Goal: Find specific page/section: Find specific page/section

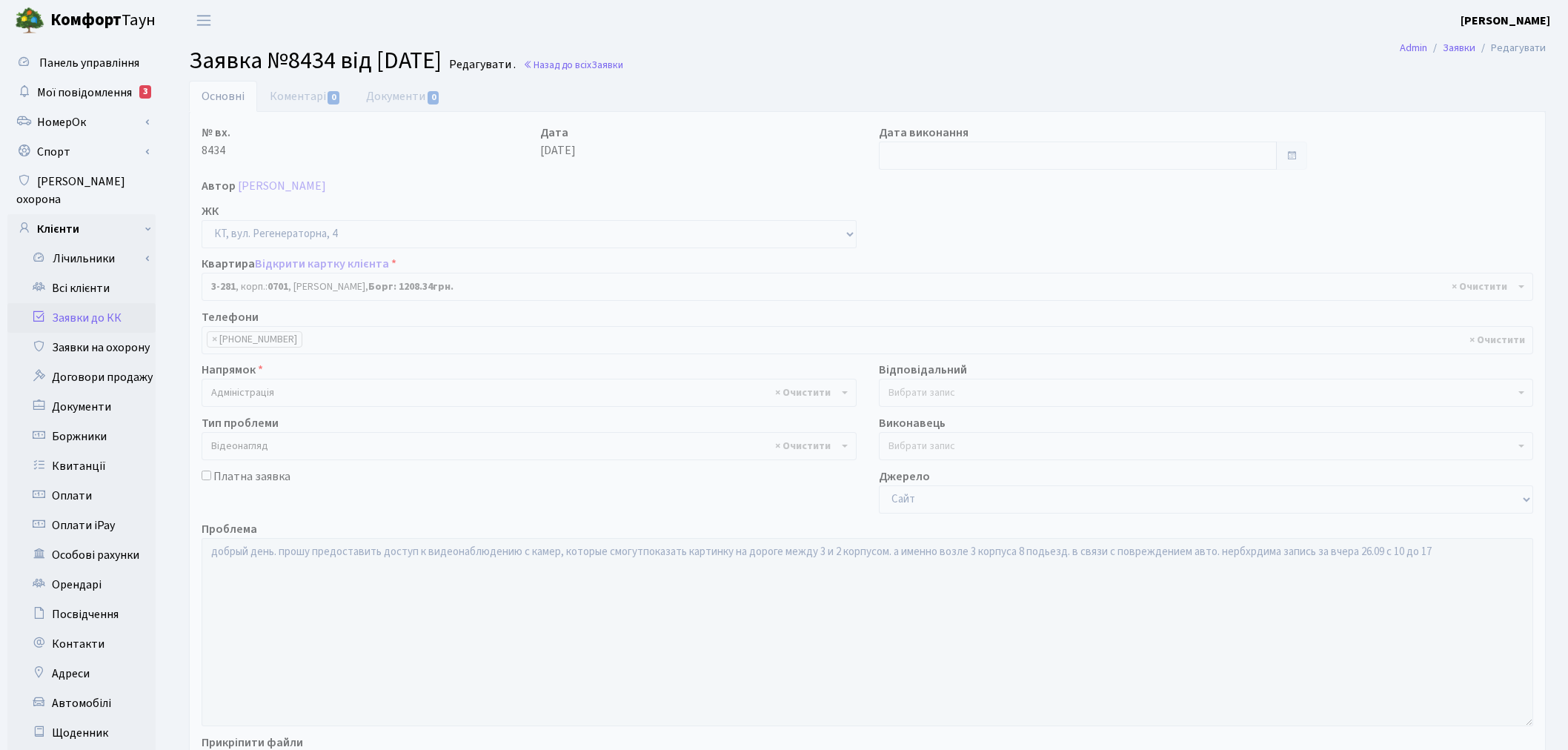
select select "1499"
select select "45"
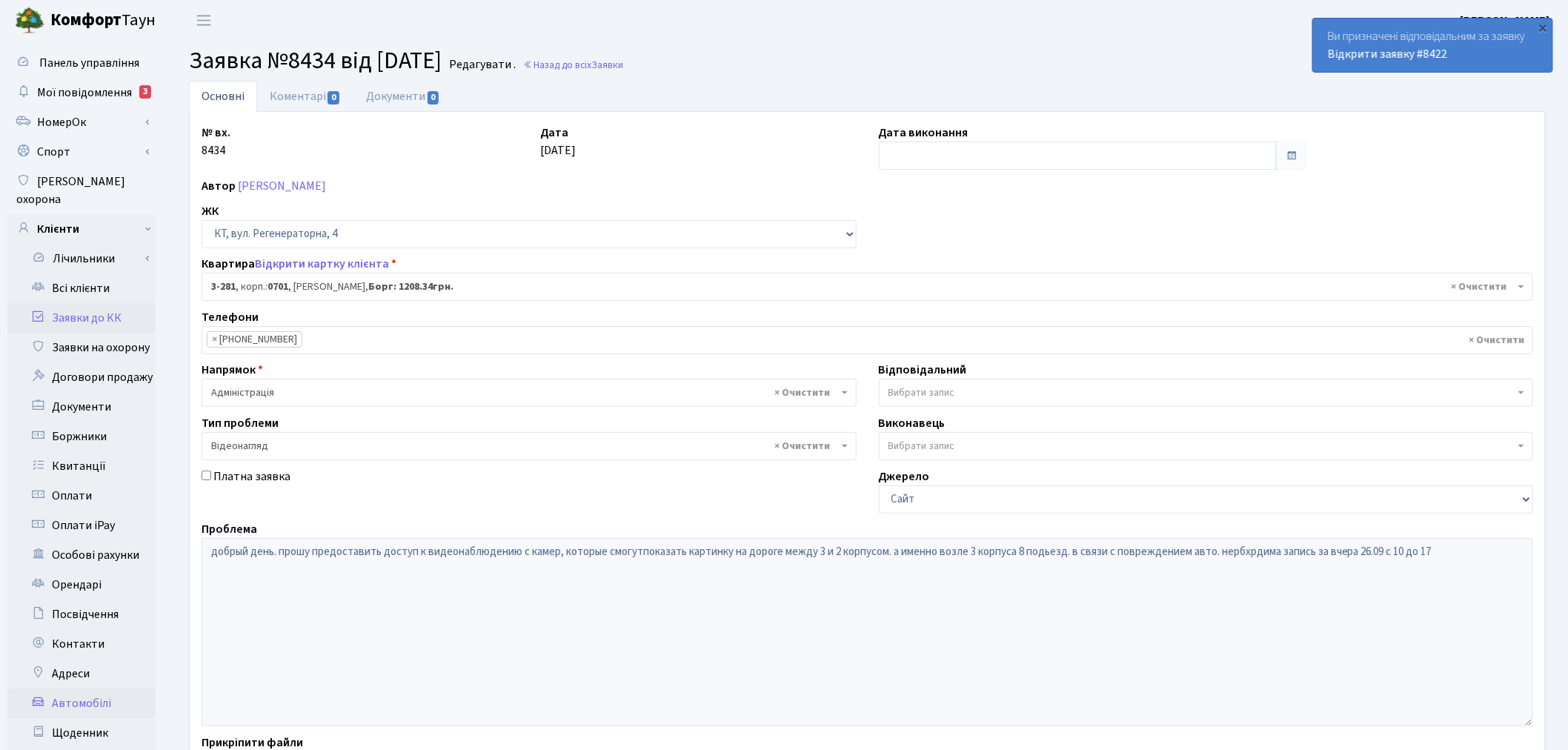
click at [82, 692] on link "Автомобілі" at bounding box center [82, 704] width 148 height 30
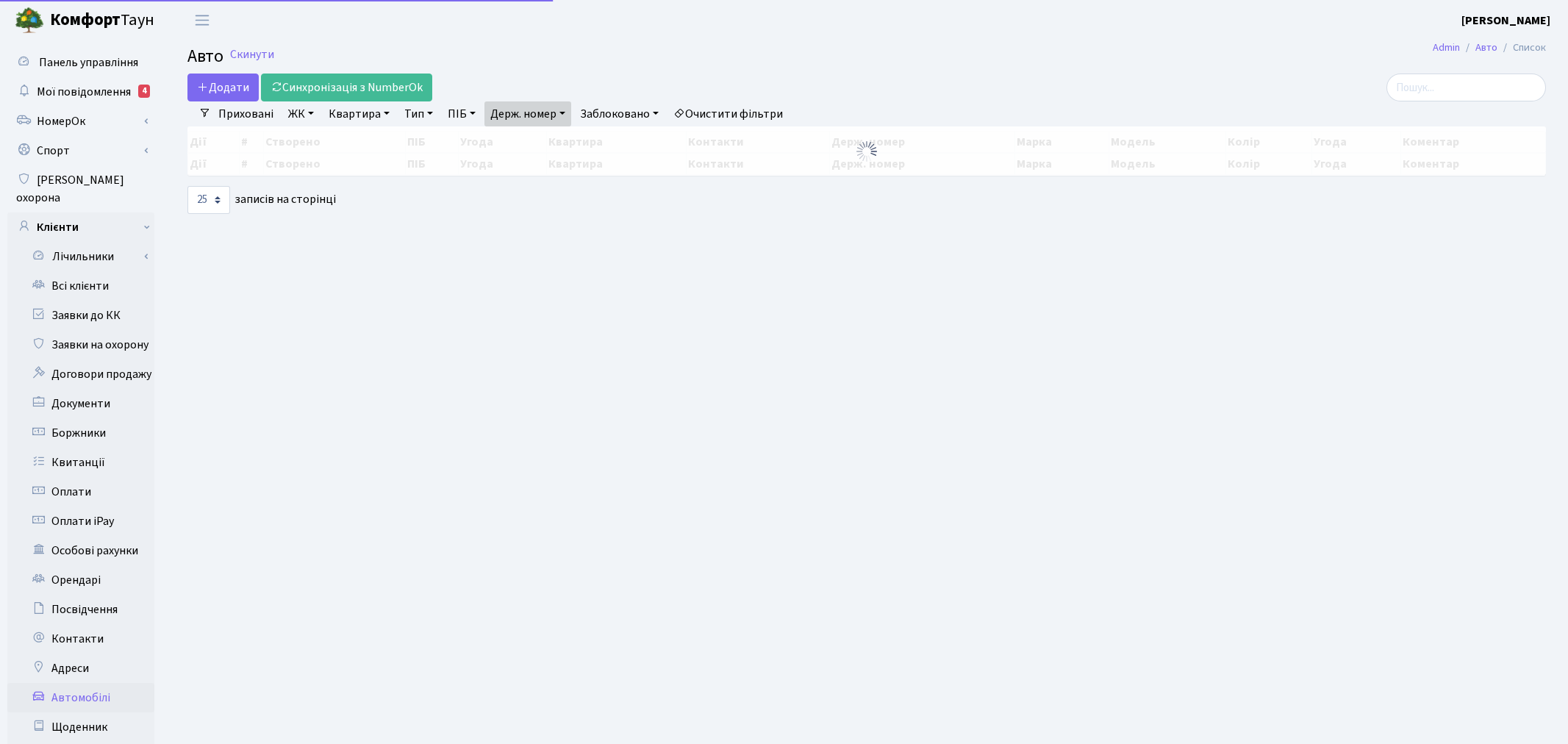
select select "25"
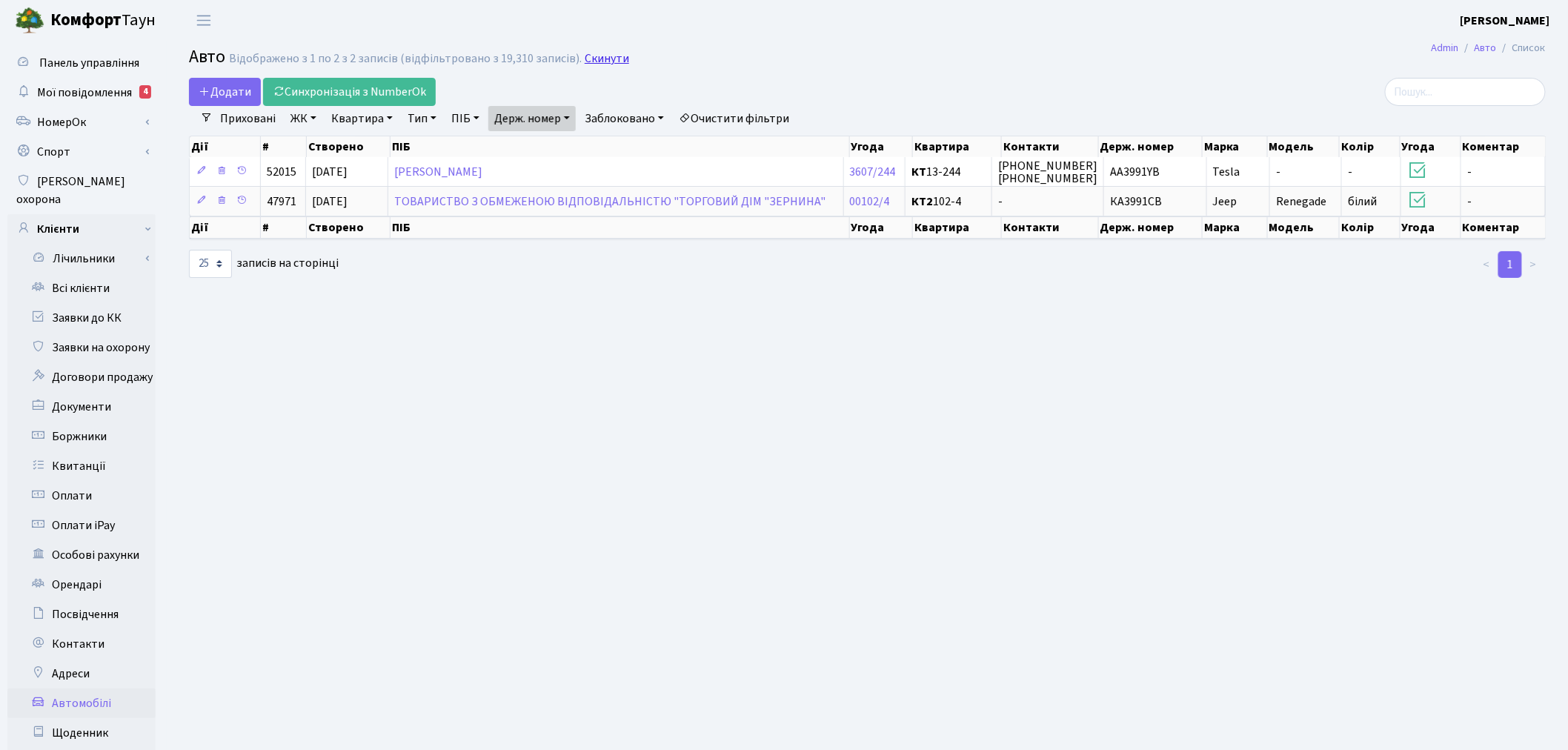
click at [596, 52] on link "Скинути" at bounding box center [606, 58] width 44 height 14
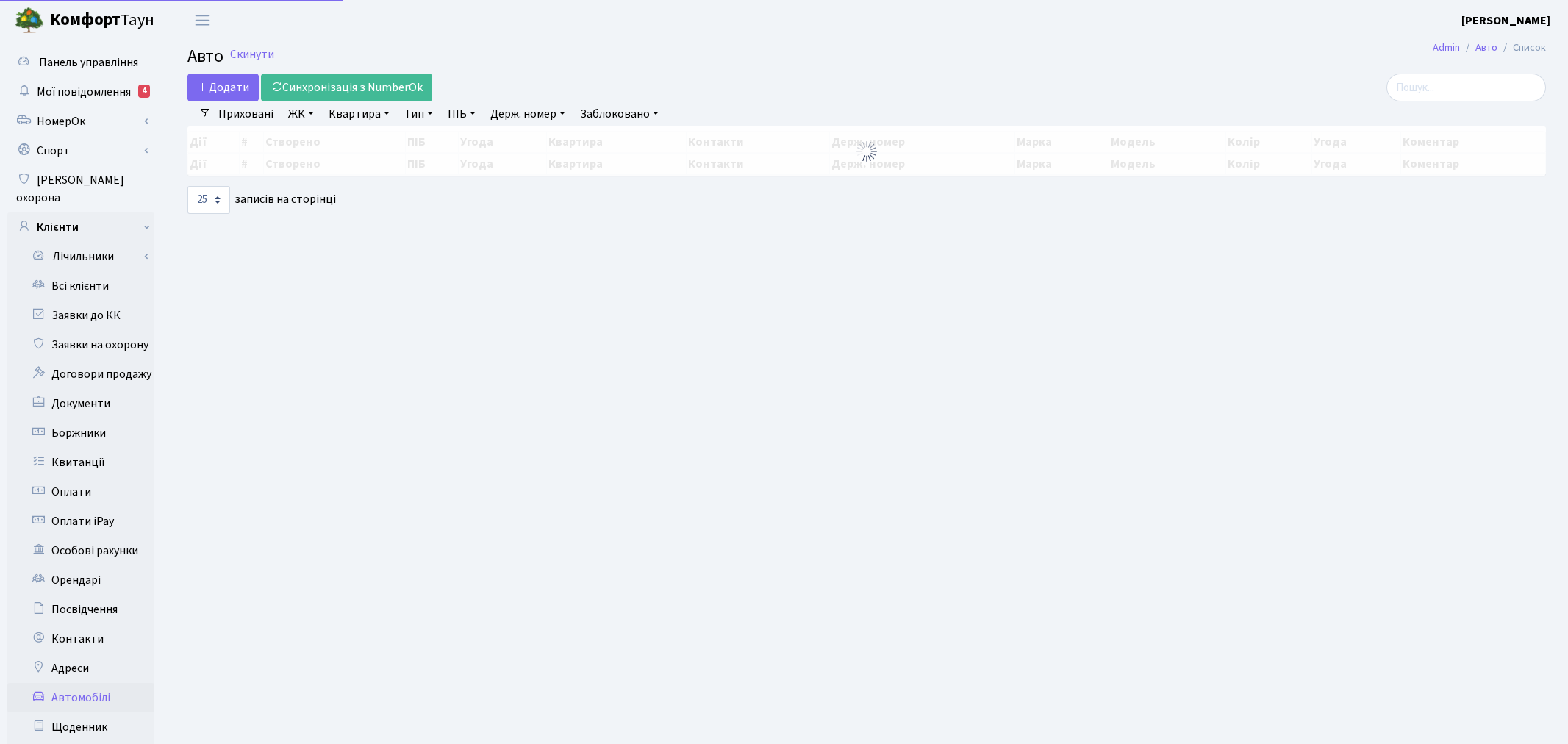
select select "25"
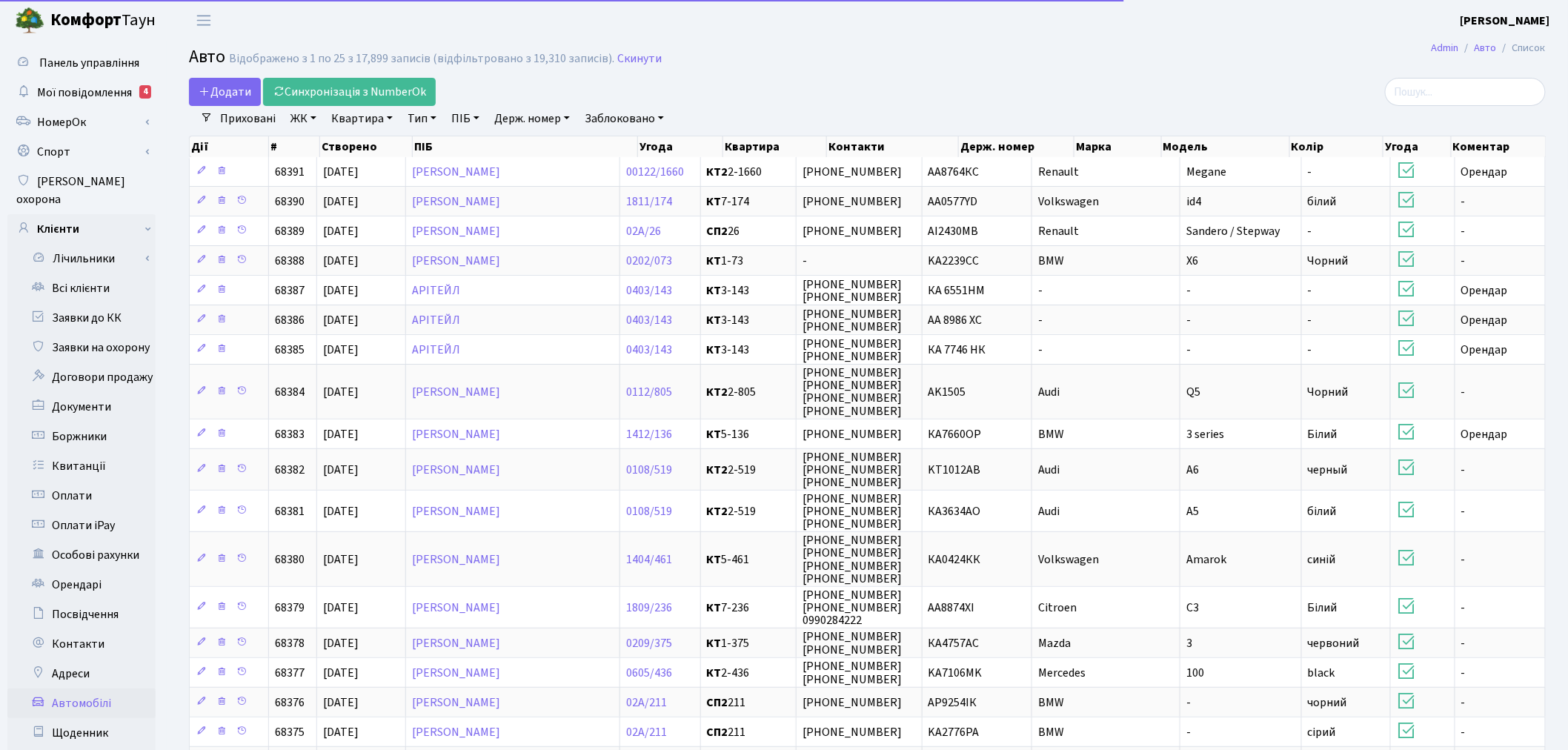
click at [544, 121] on link "Держ. номер" at bounding box center [532, 119] width 87 height 25
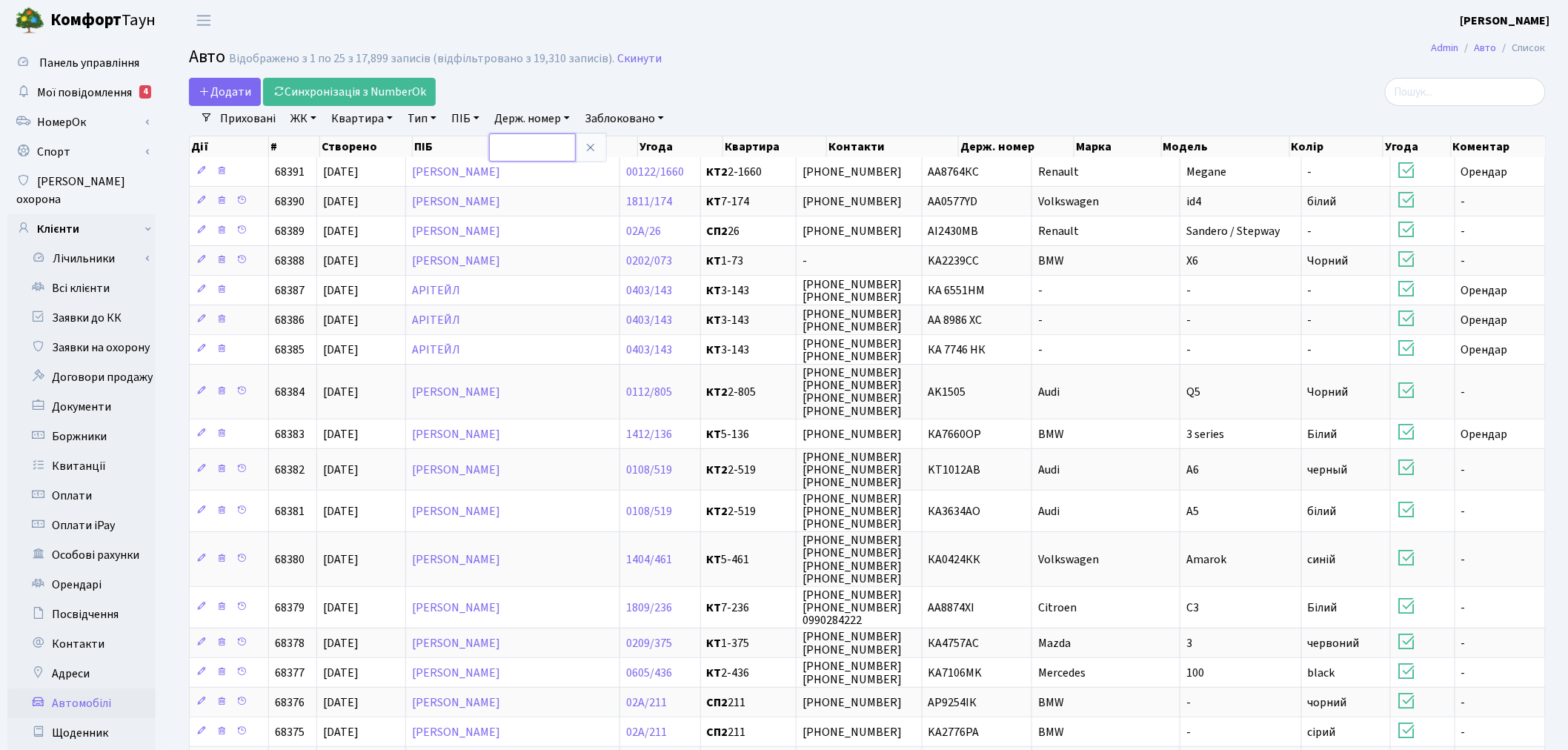
paste input "КА6477ІА"
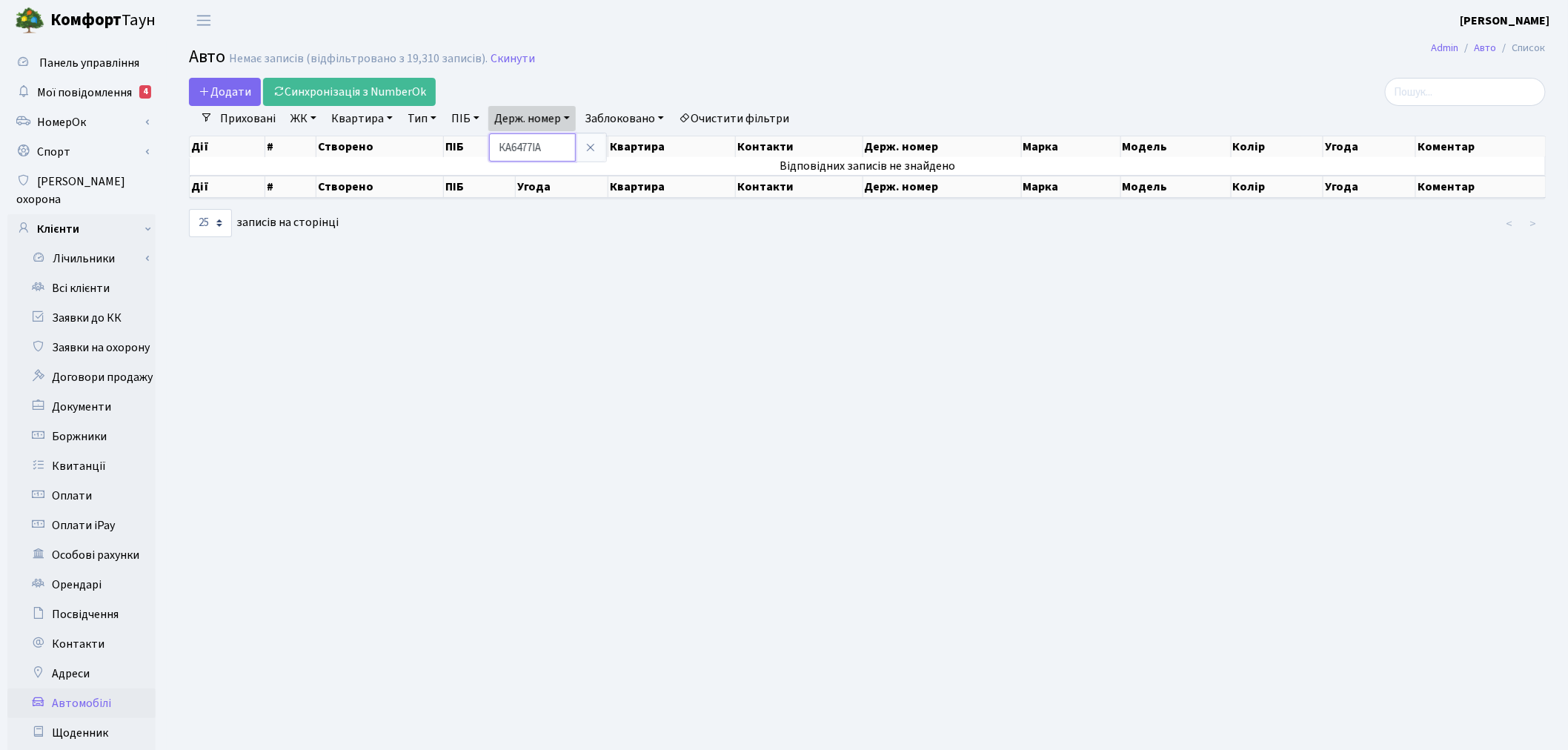
click at [513, 145] on input "КА6477ІА" at bounding box center [532, 147] width 87 height 28
click at [515, 148] on input "КА6477ІА" at bounding box center [532, 147] width 87 height 28
type input "6477"
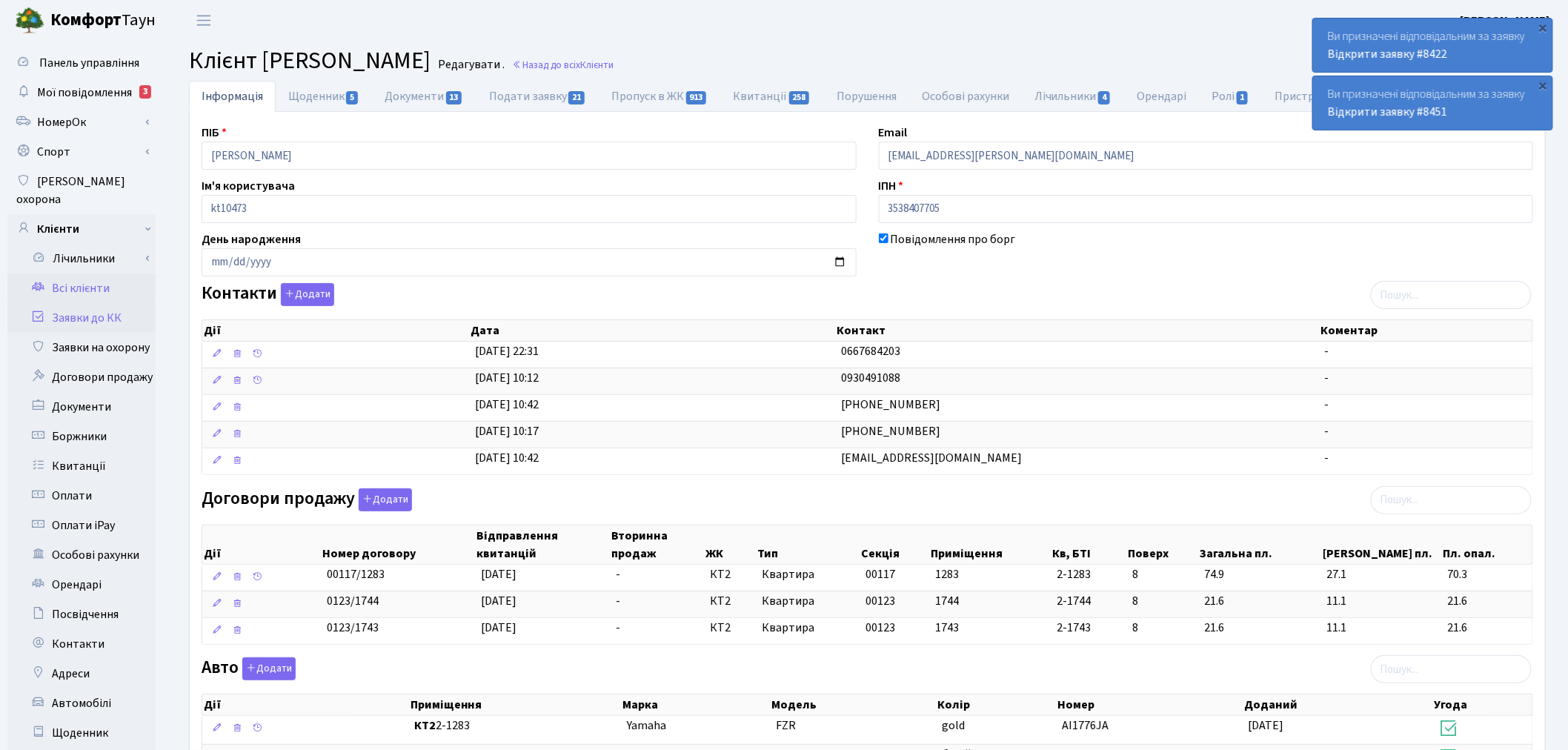
click at [114, 307] on link "Заявки до КК" at bounding box center [82, 318] width 148 height 30
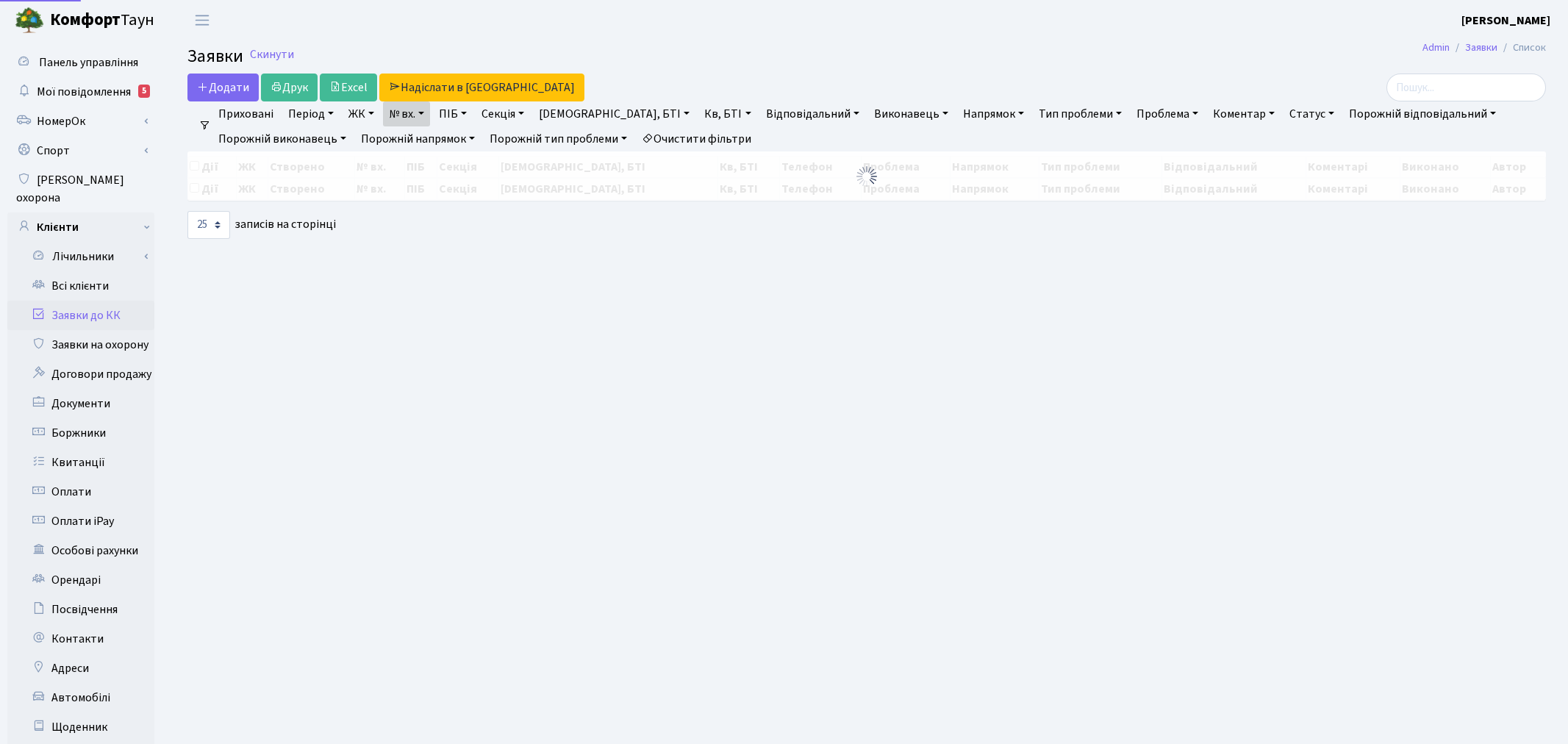
select select "25"
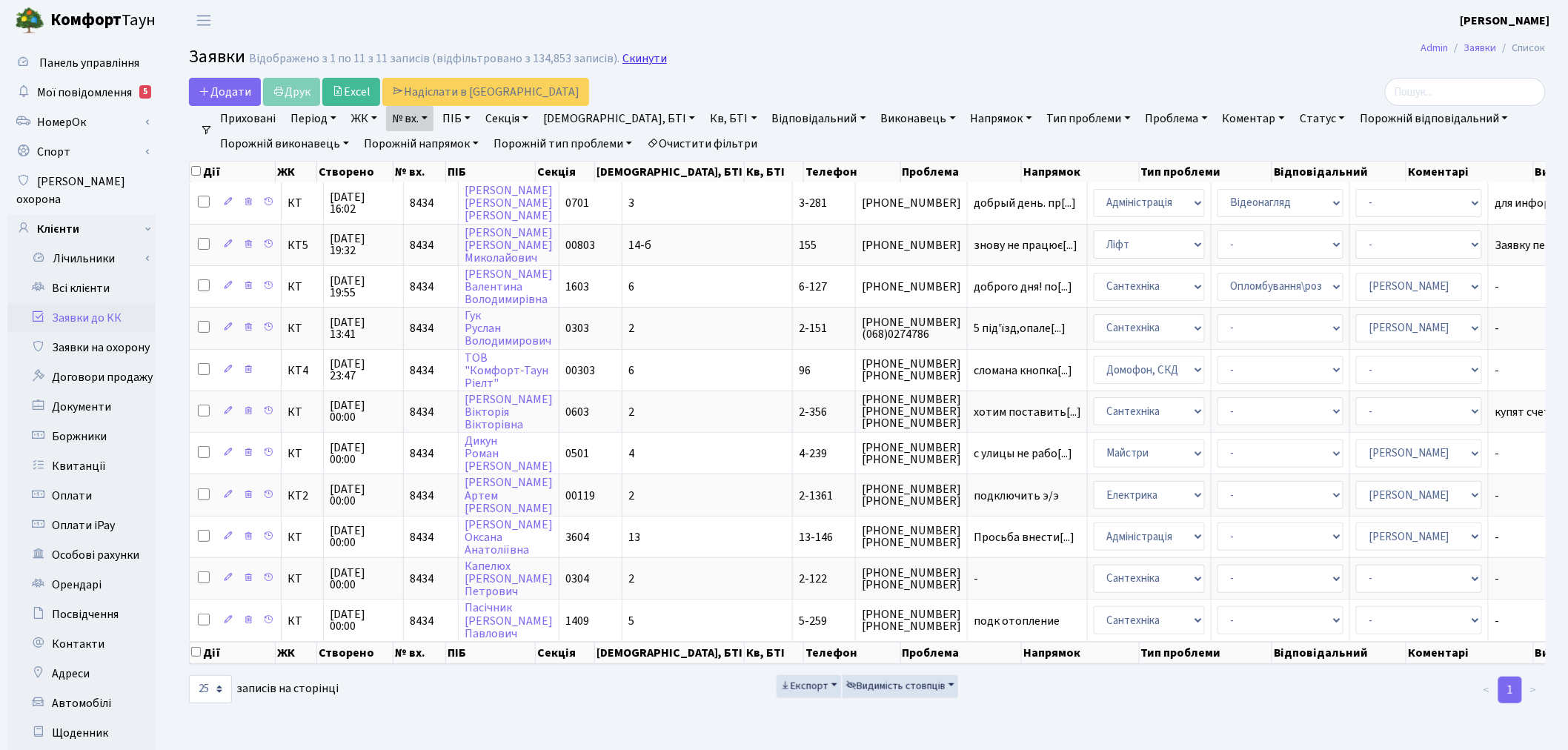
click at [623, 56] on link "Скинути" at bounding box center [645, 58] width 44 height 14
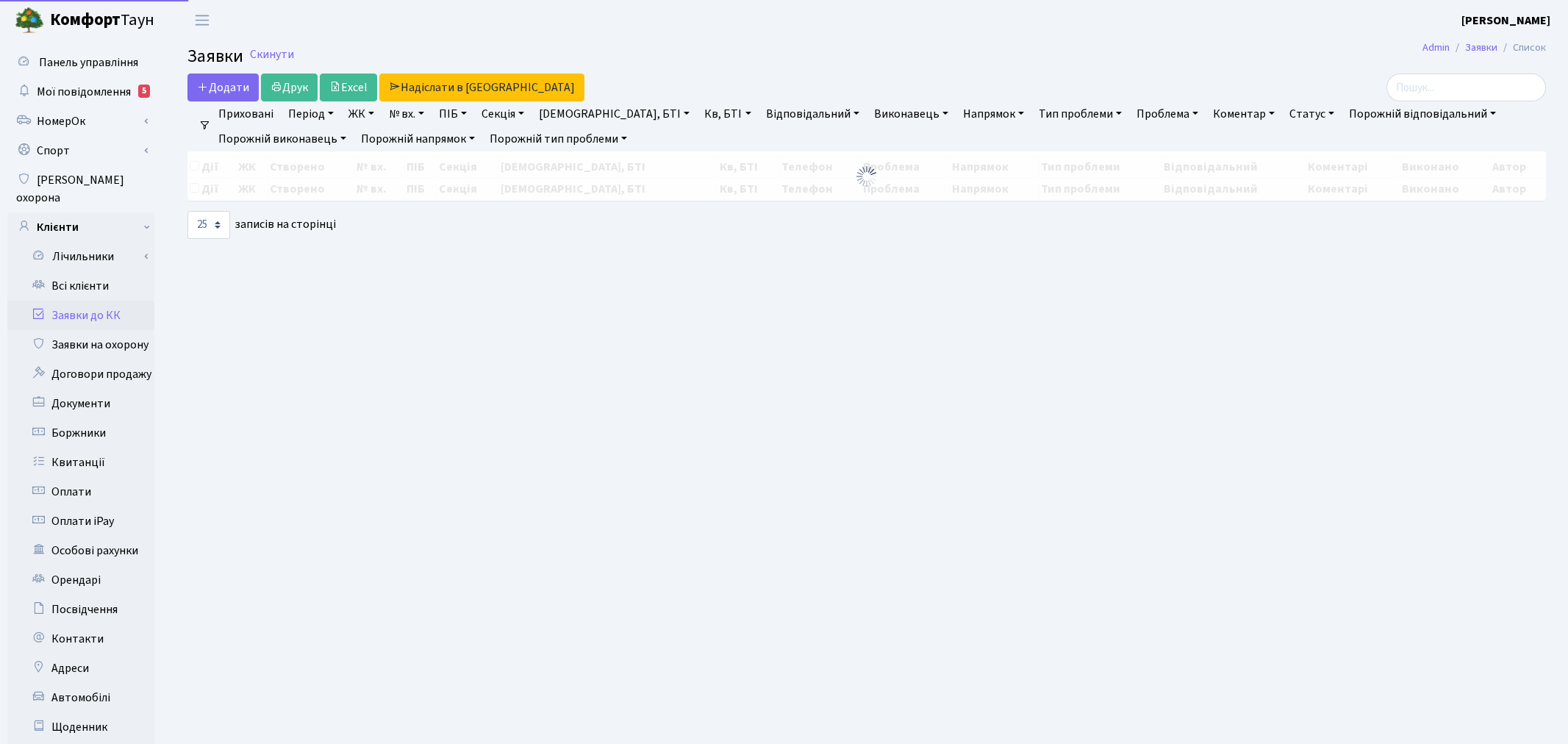
select select "25"
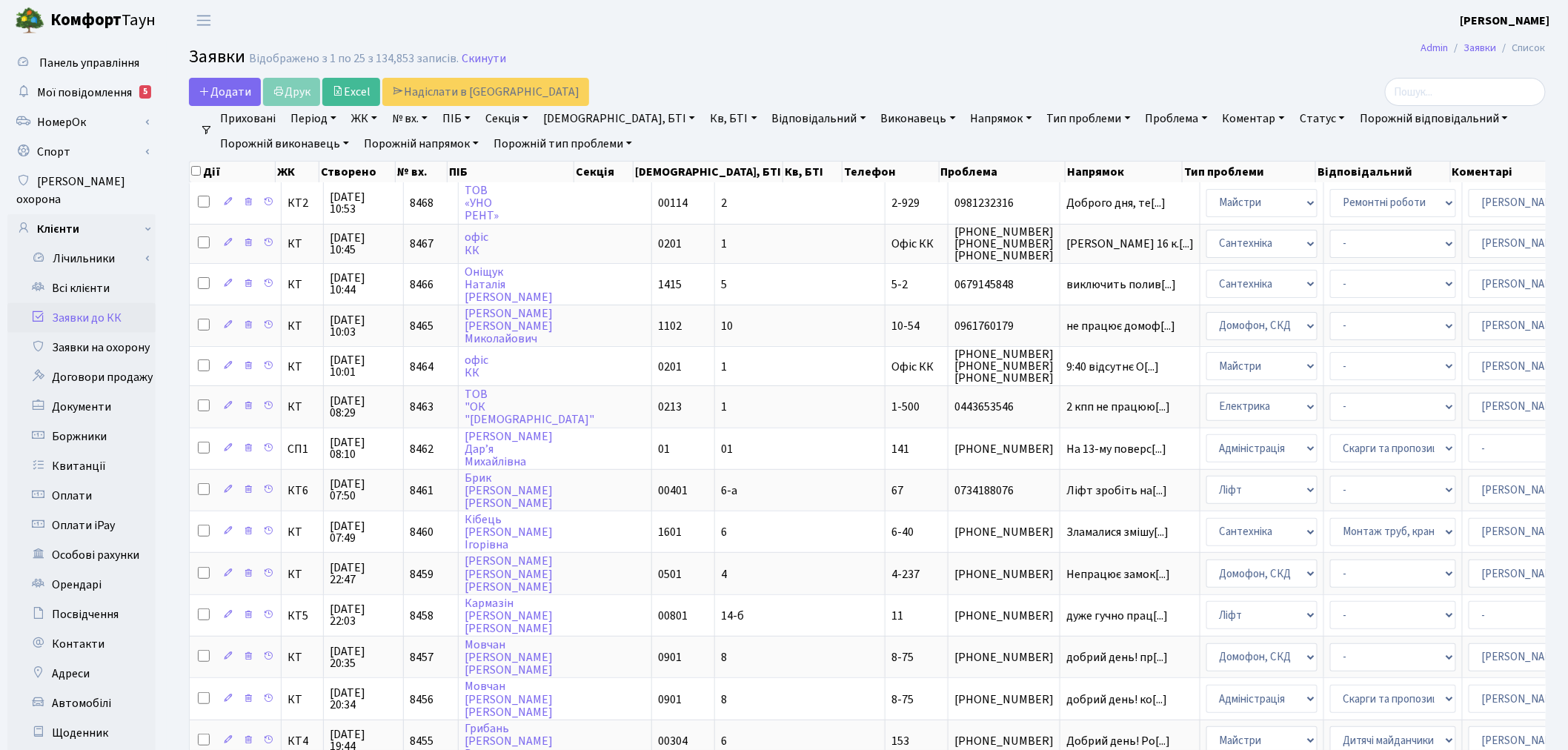
click at [420, 124] on link "№ вх." at bounding box center [409, 119] width 47 height 25
click at [417, 137] on input "text" at bounding box center [430, 147] width 87 height 28
type input "8446"
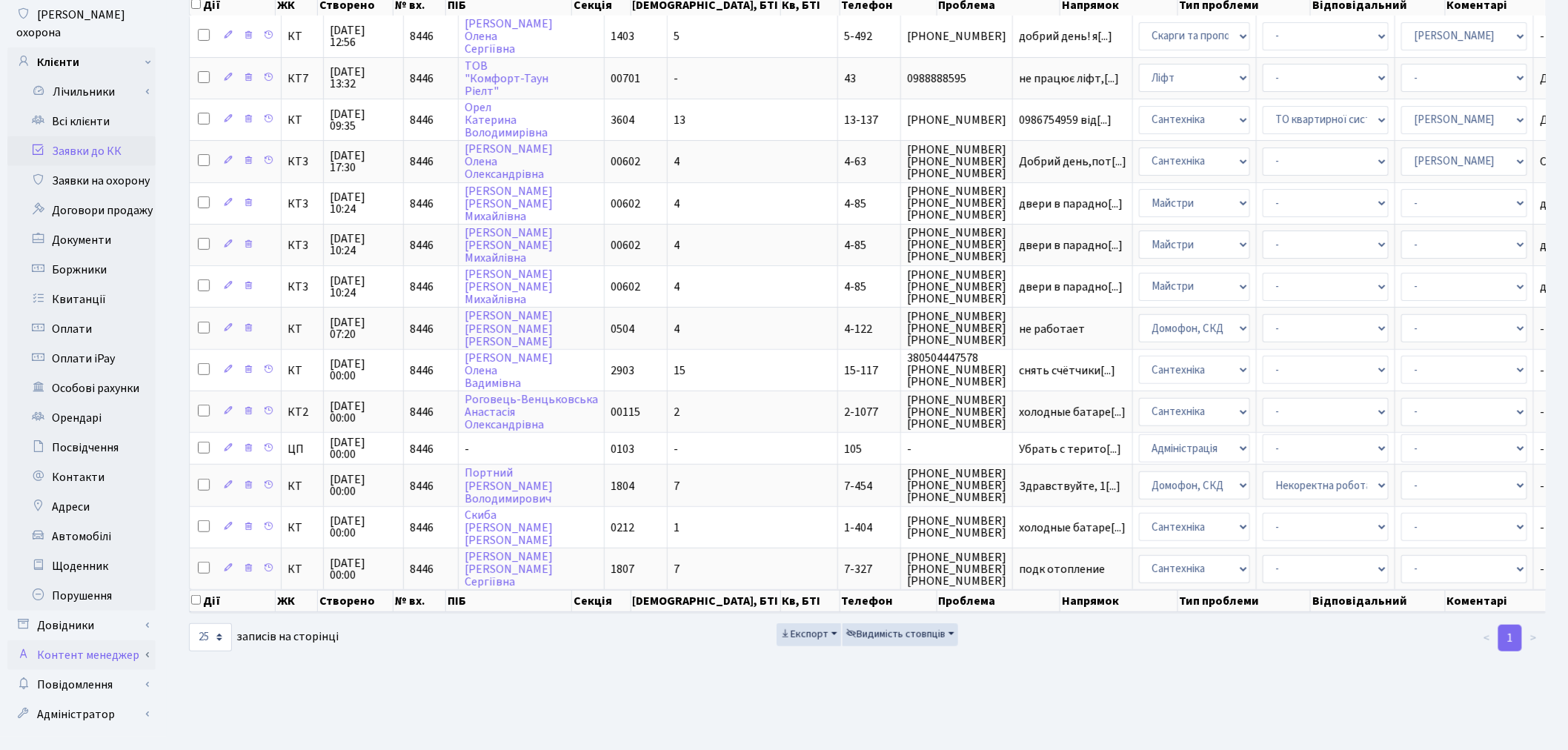
scroll to position [172, 0]
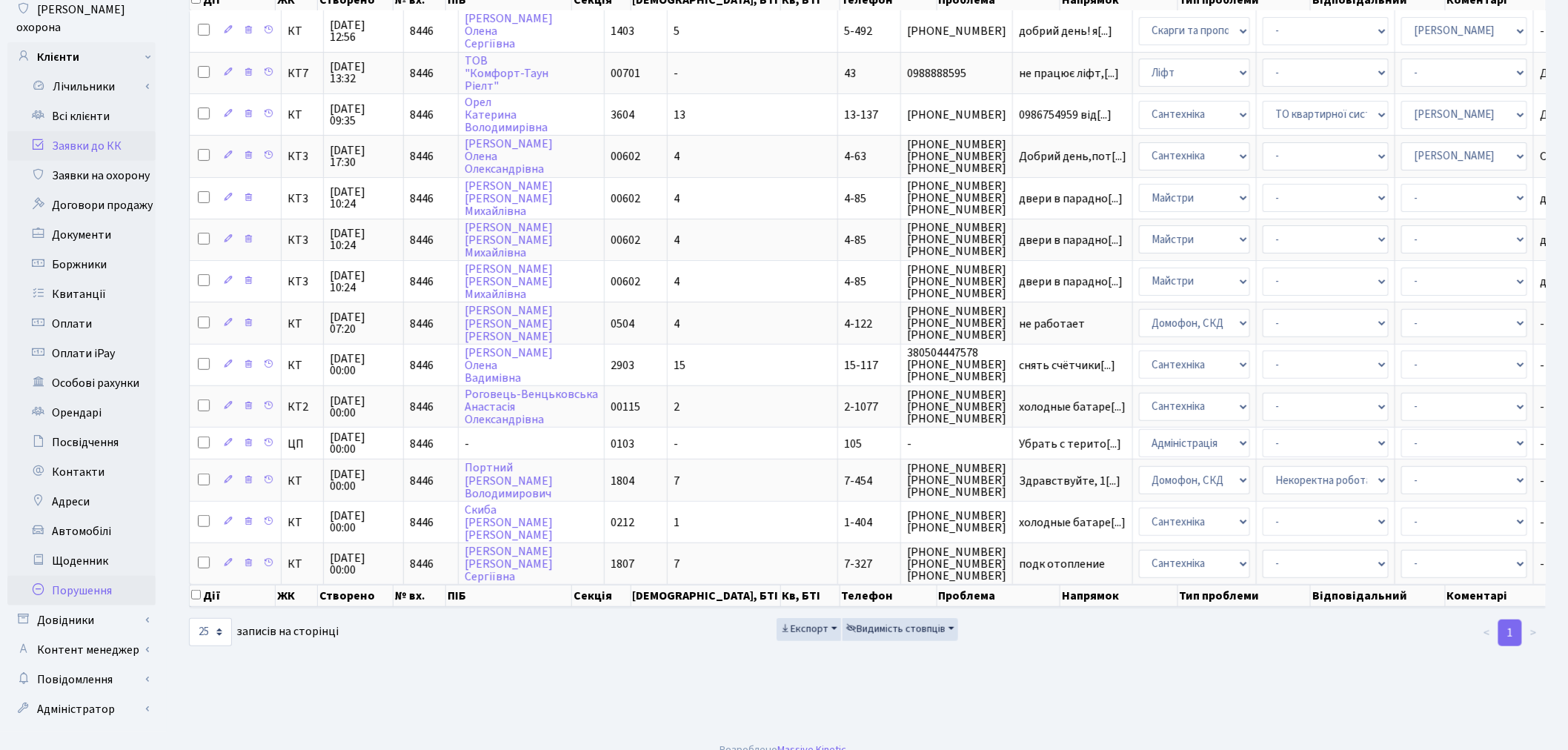
click at [130, 580] on link "Порушення" at bounding box center [82, 591] width 148 height 30
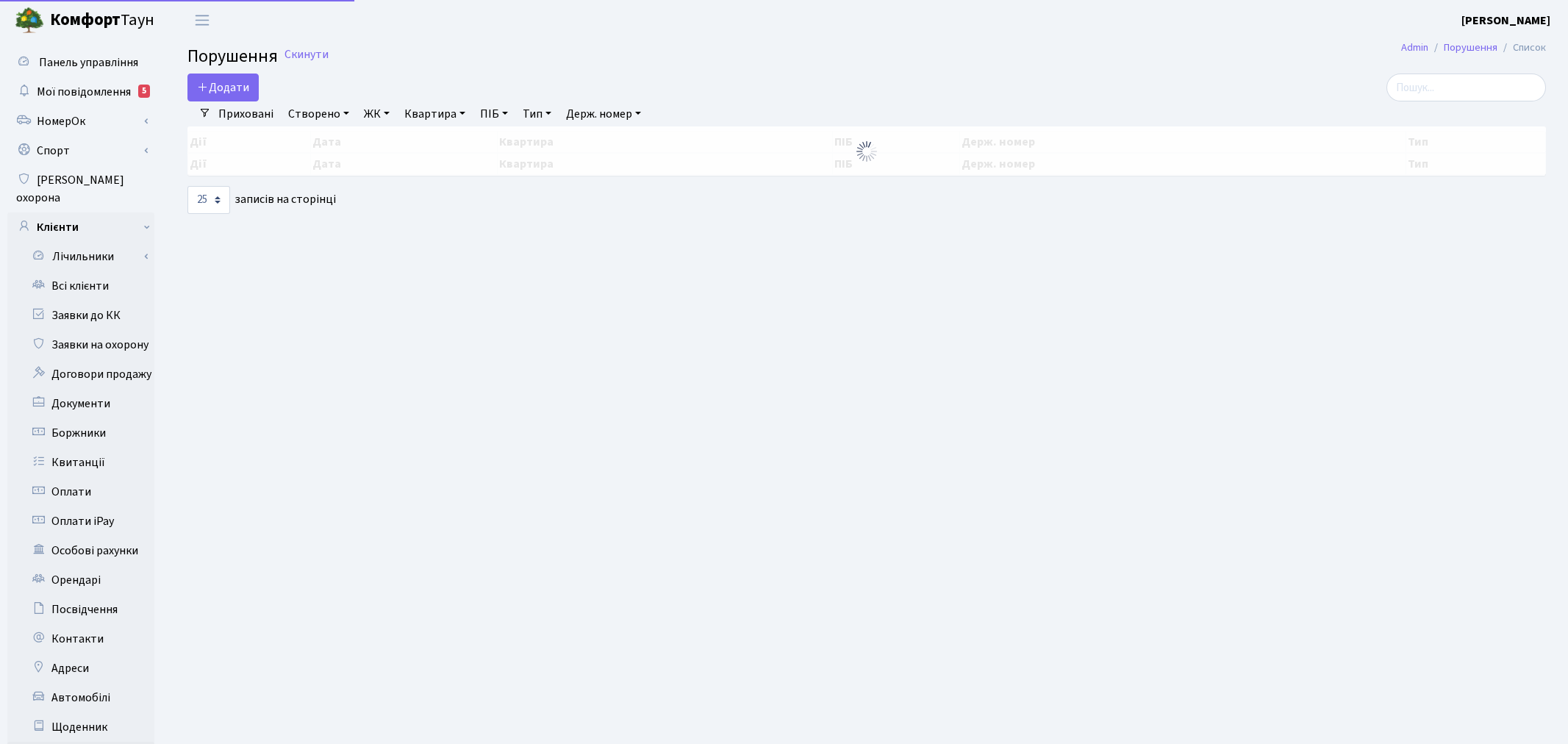
select select "25"
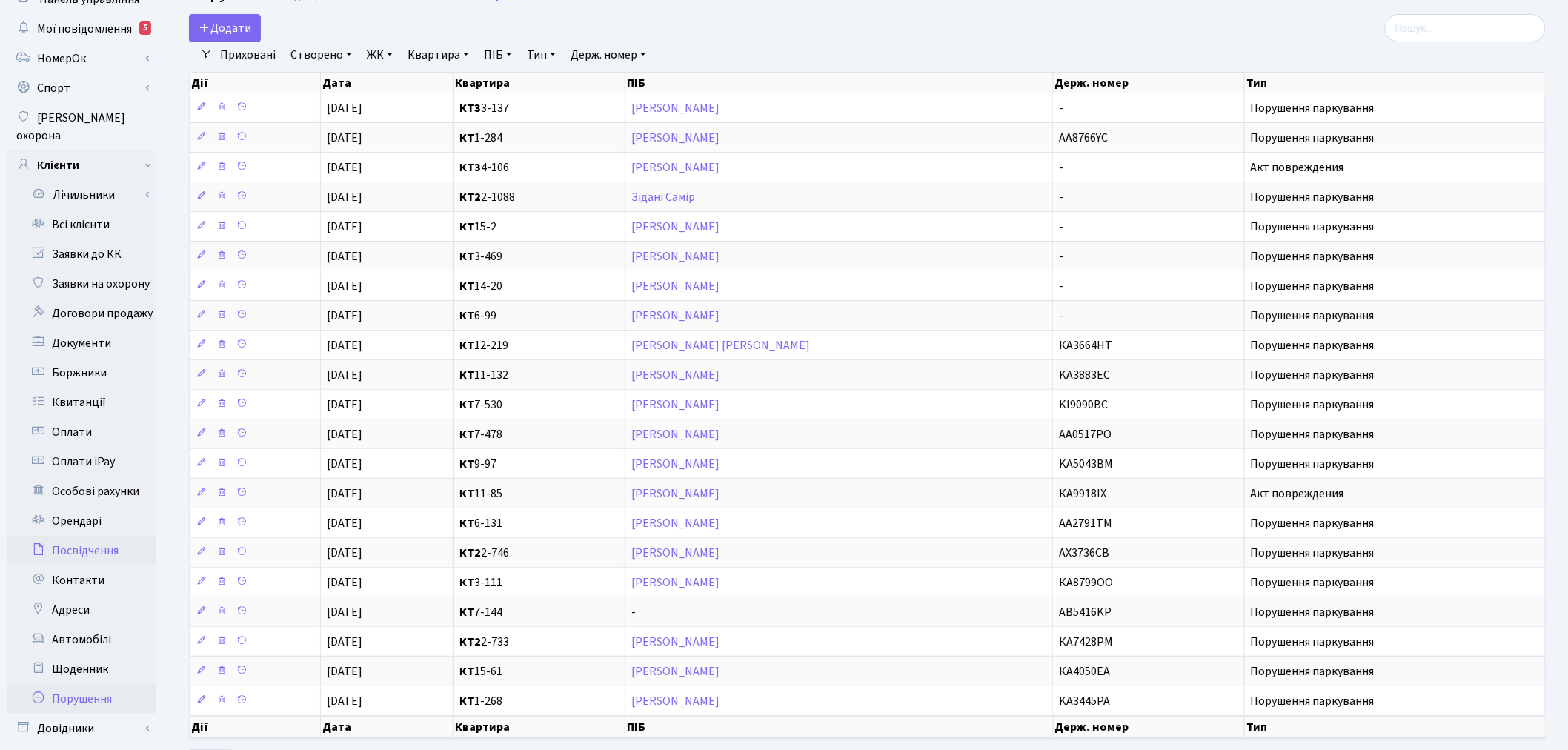
scroll to position [172, 0]
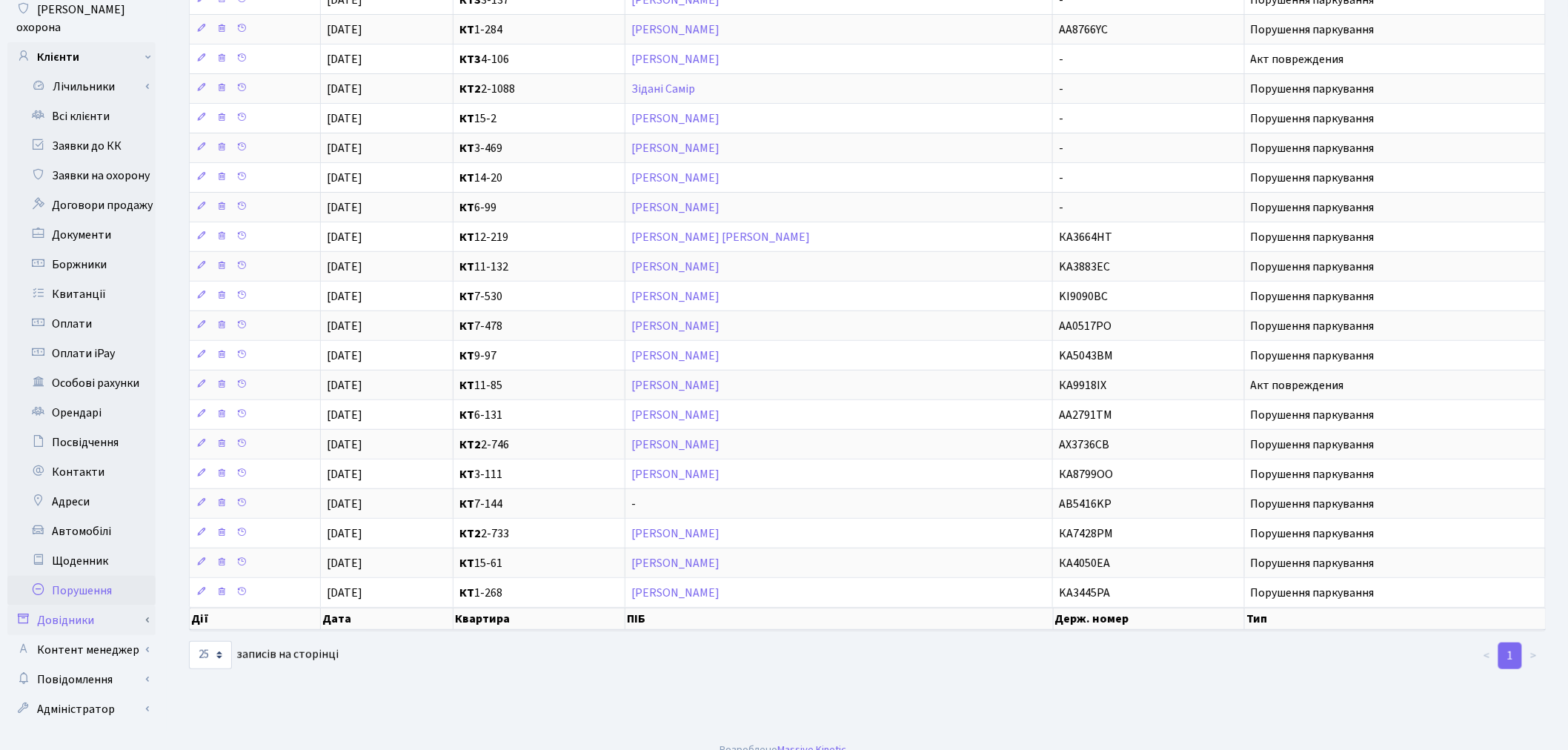
click at [128, 609] on link "Довідники" at bounding box center [82, 621] width 148 height 30
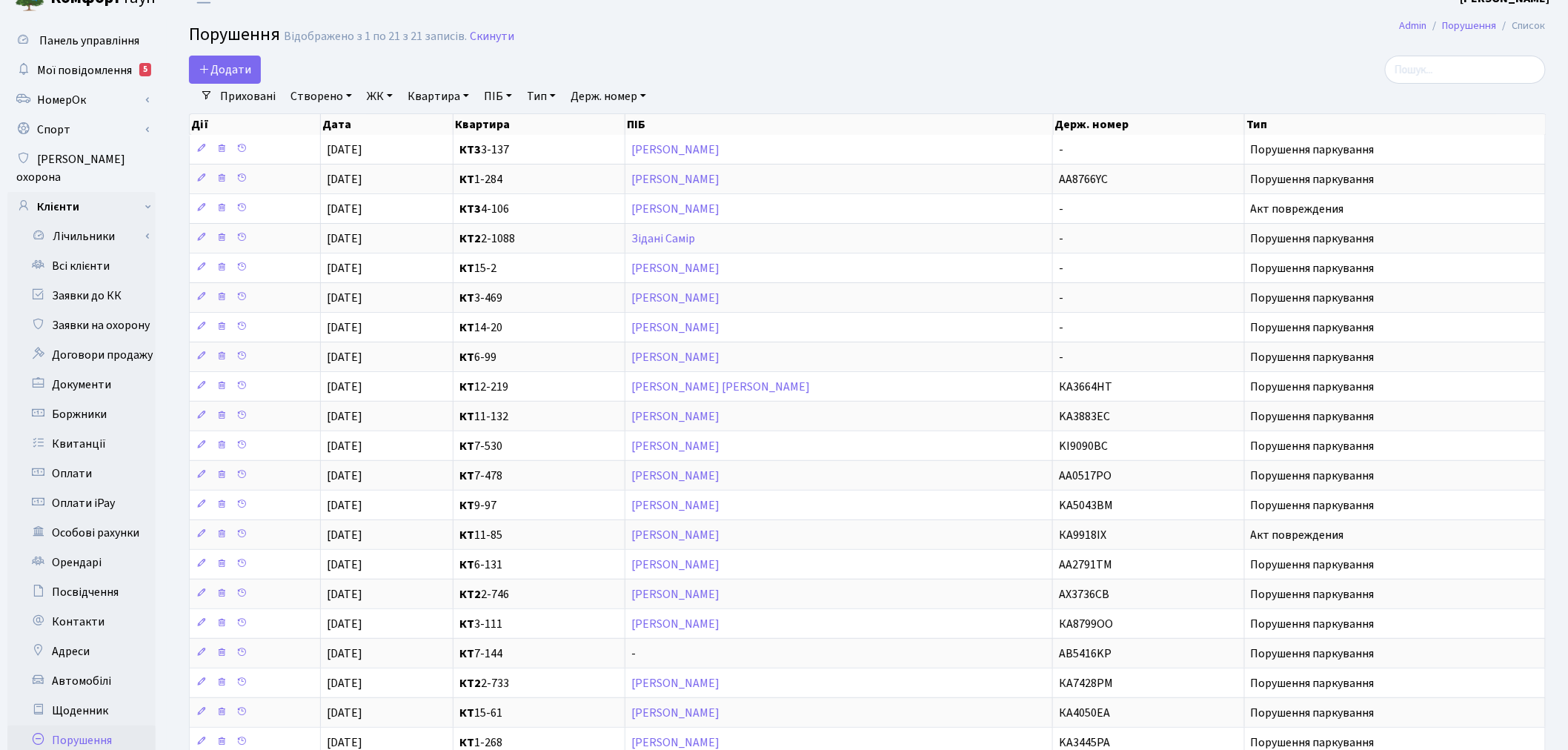
scroll to position [0, 0]
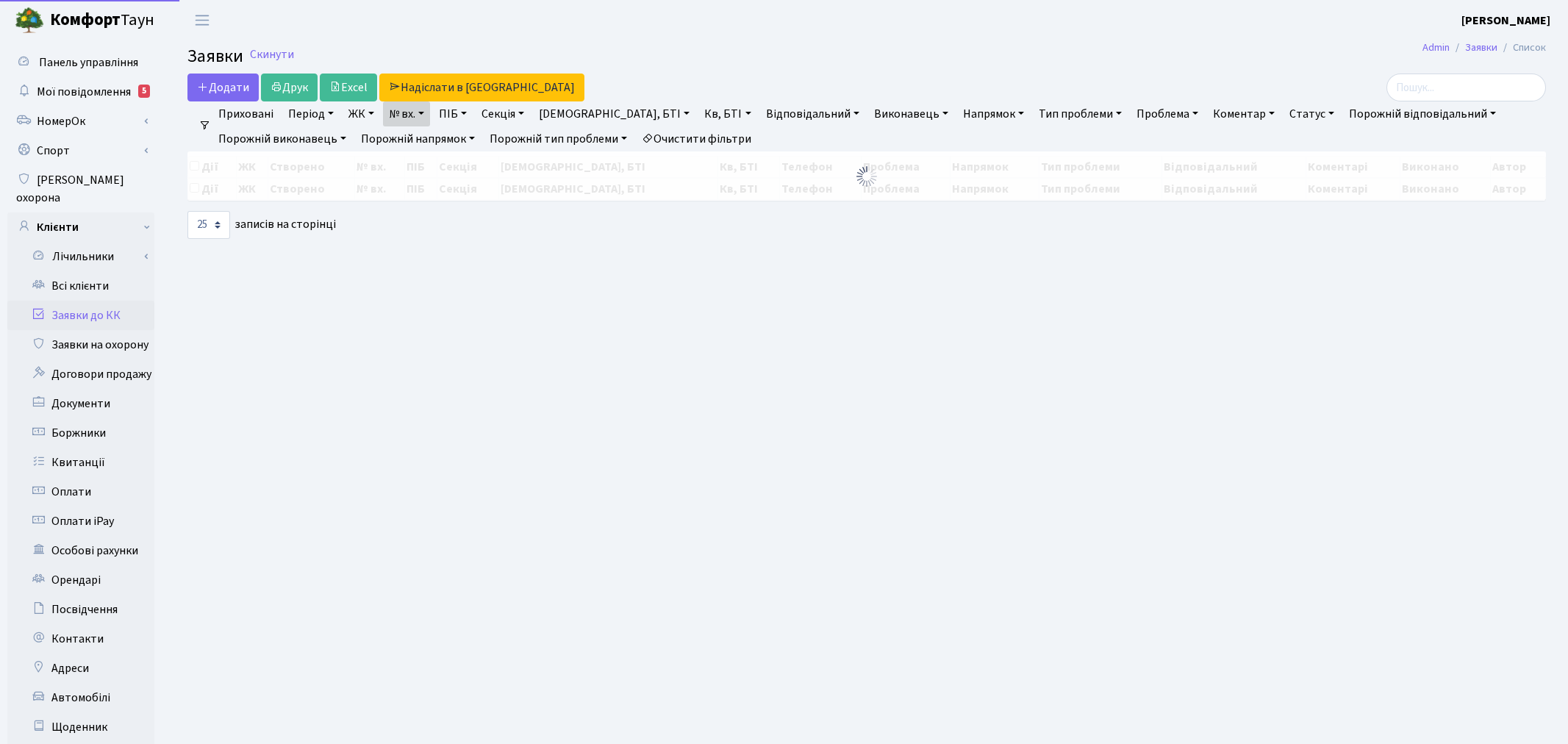
select select "25"
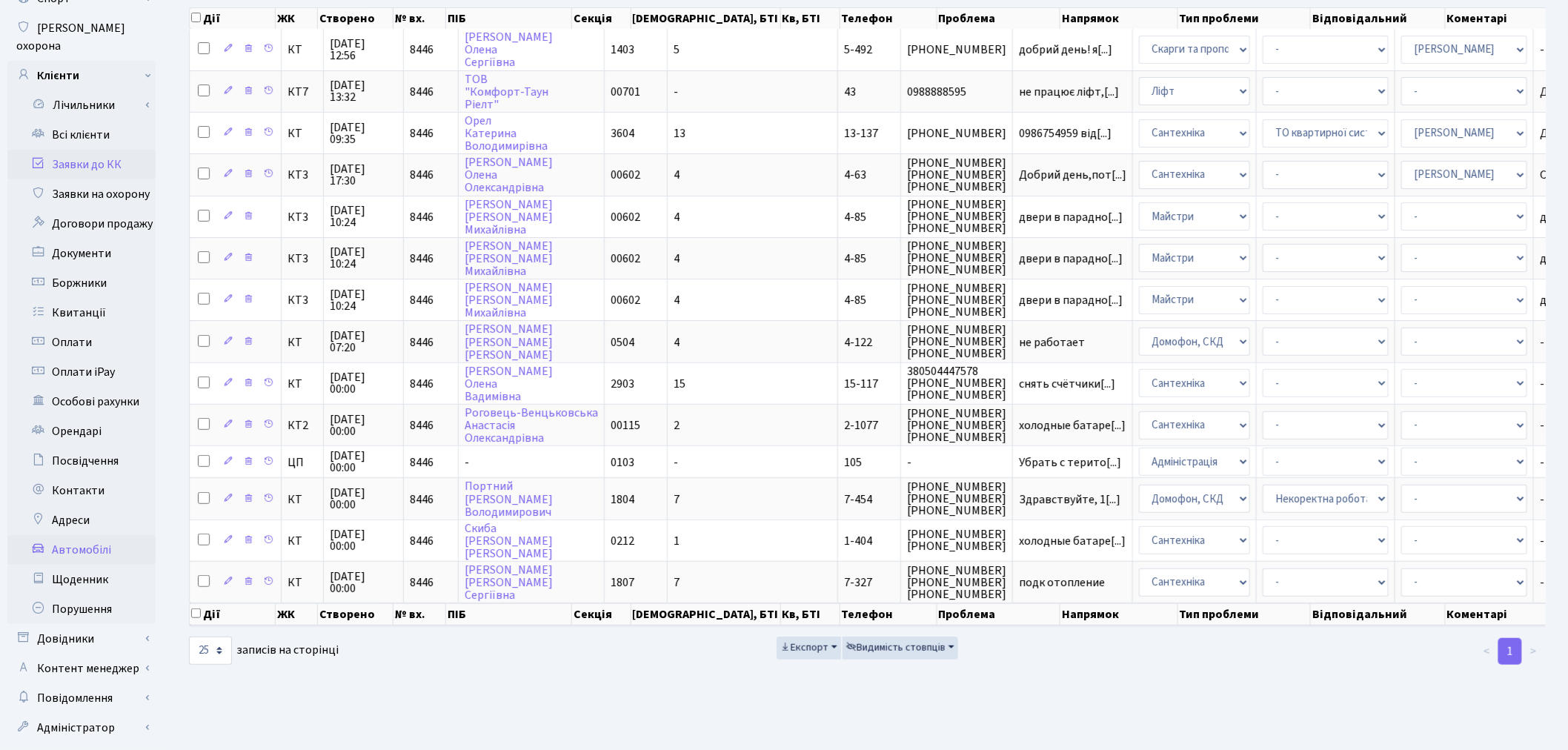
scroll to position [165, 0]
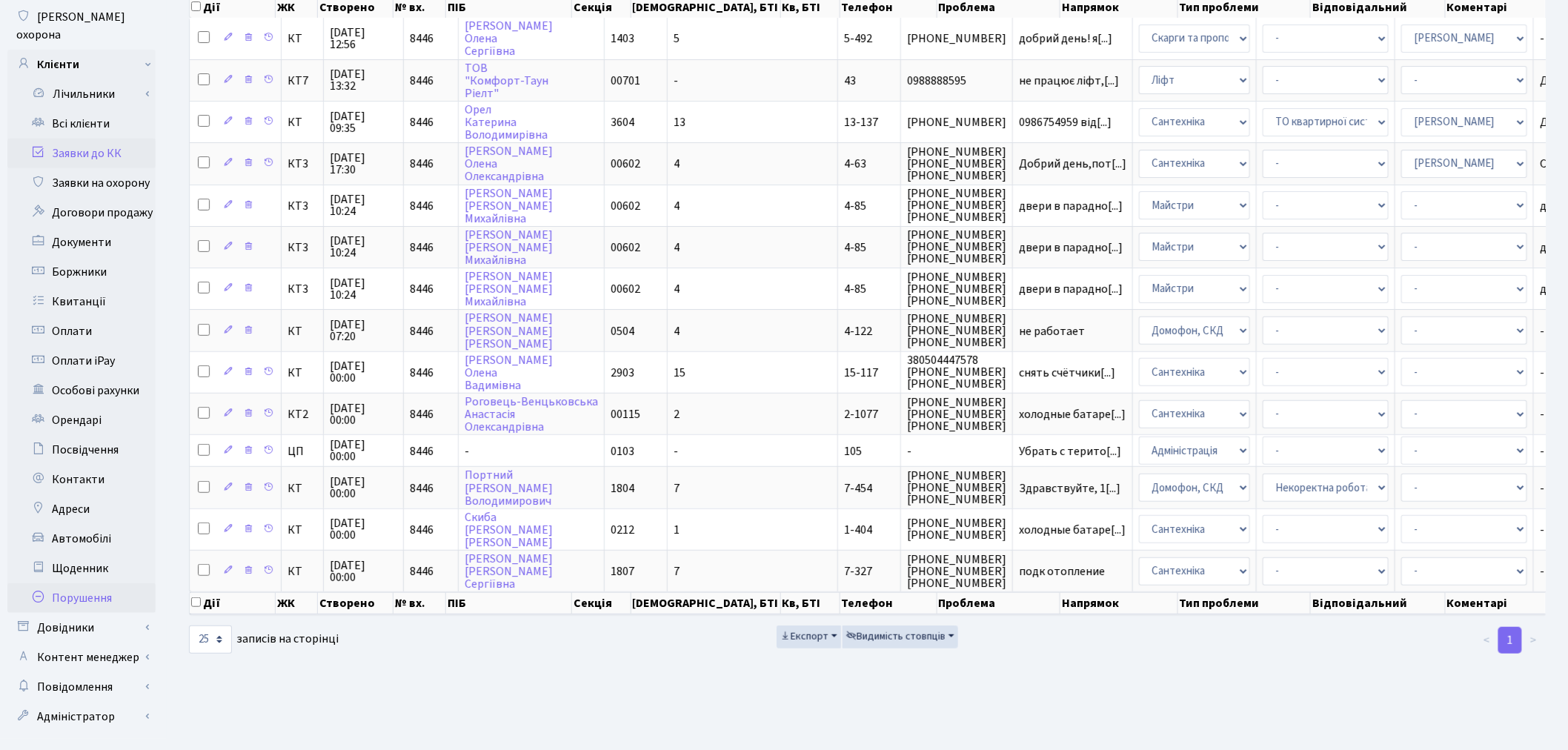
click at [105, 584] on link "Порушення" at bounding box center [82, 598] width 148 height 30
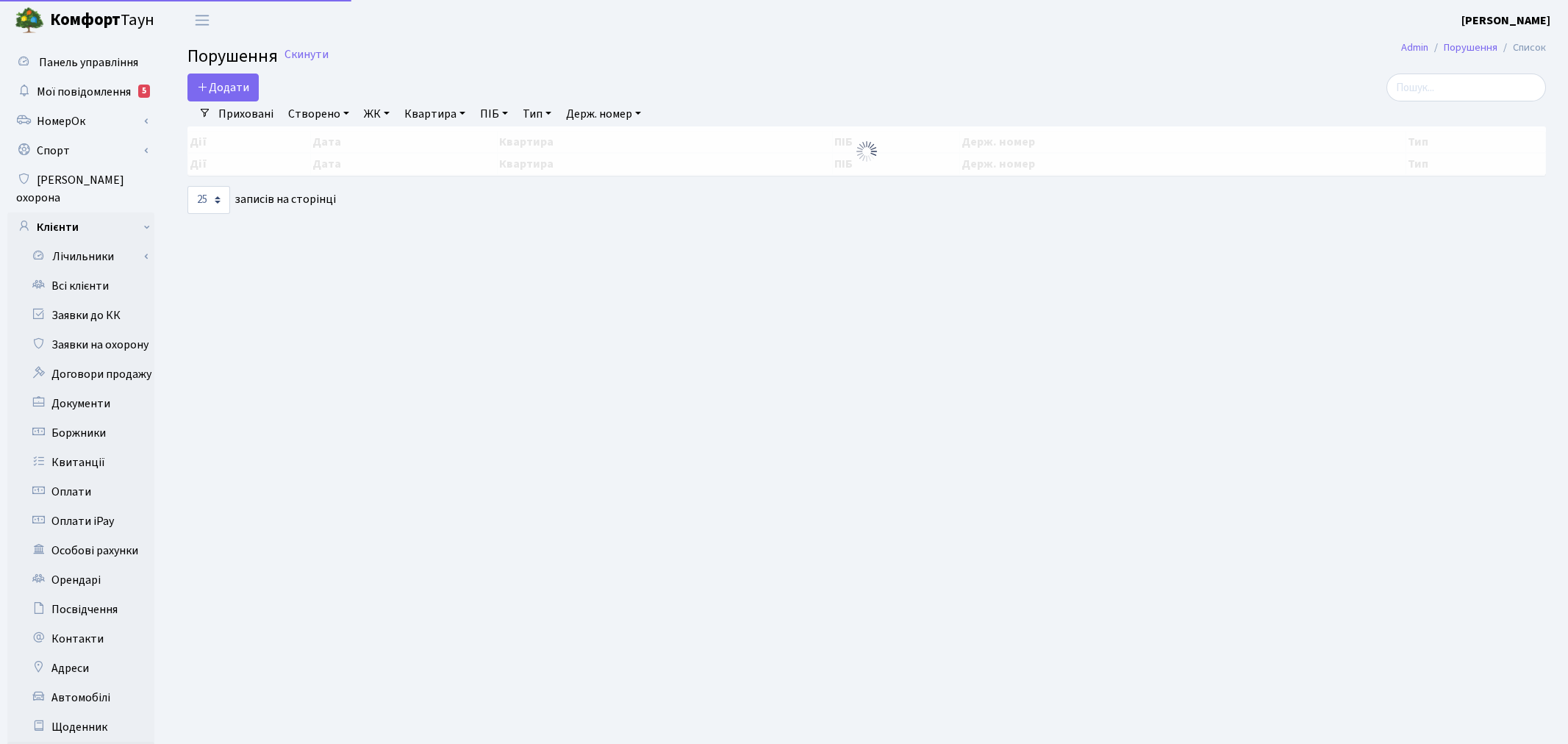
select select "25"
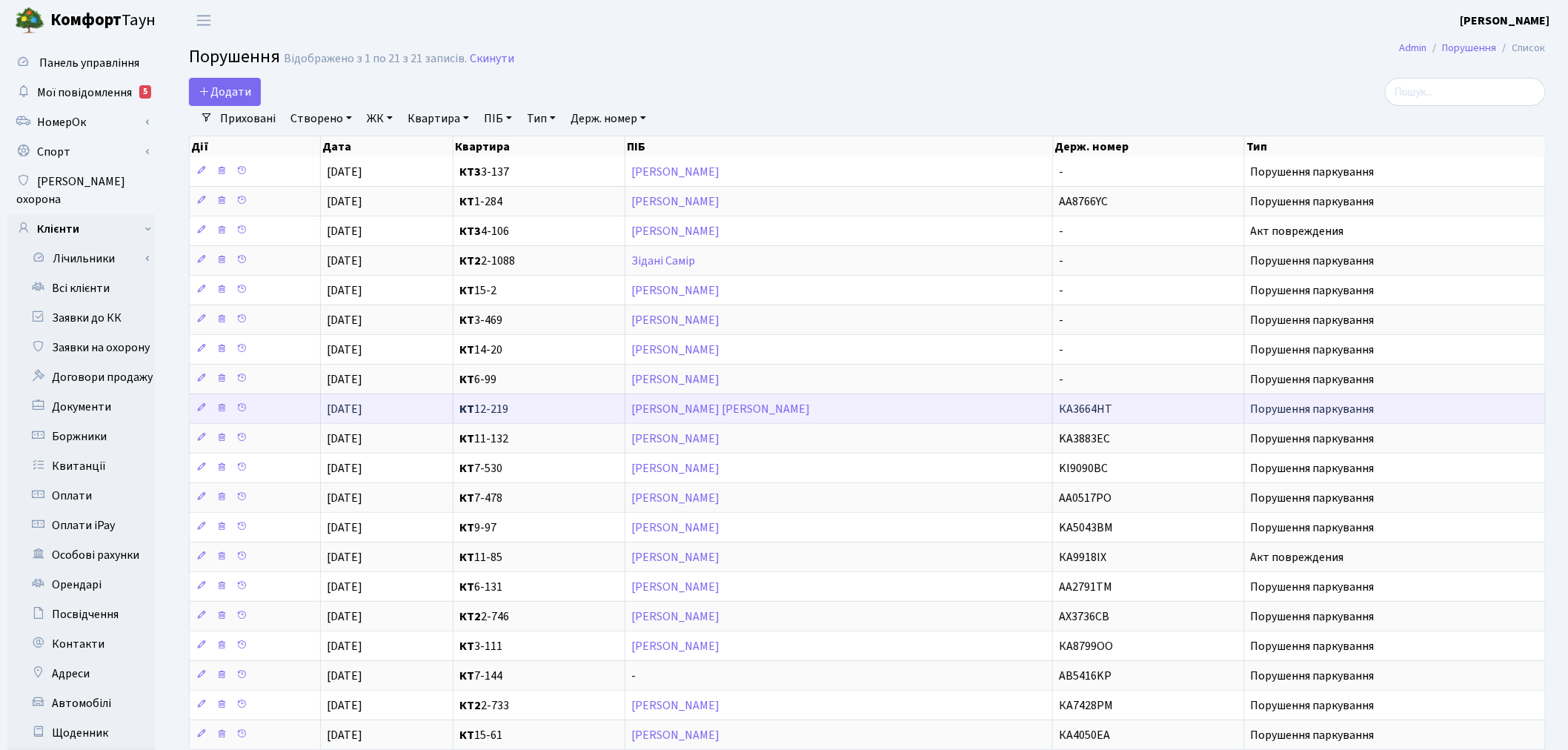
scroll to position [2, 0]
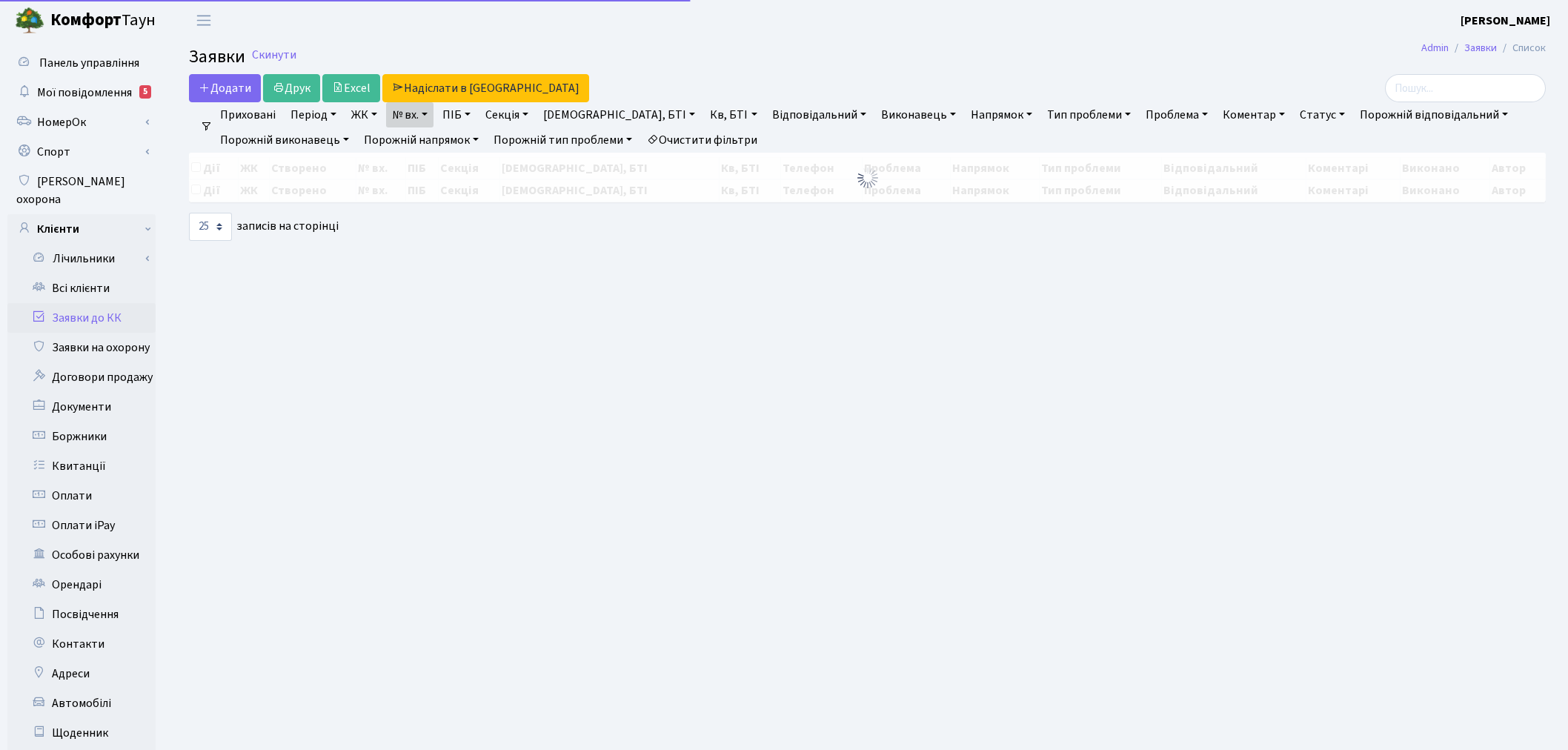
select select "25"
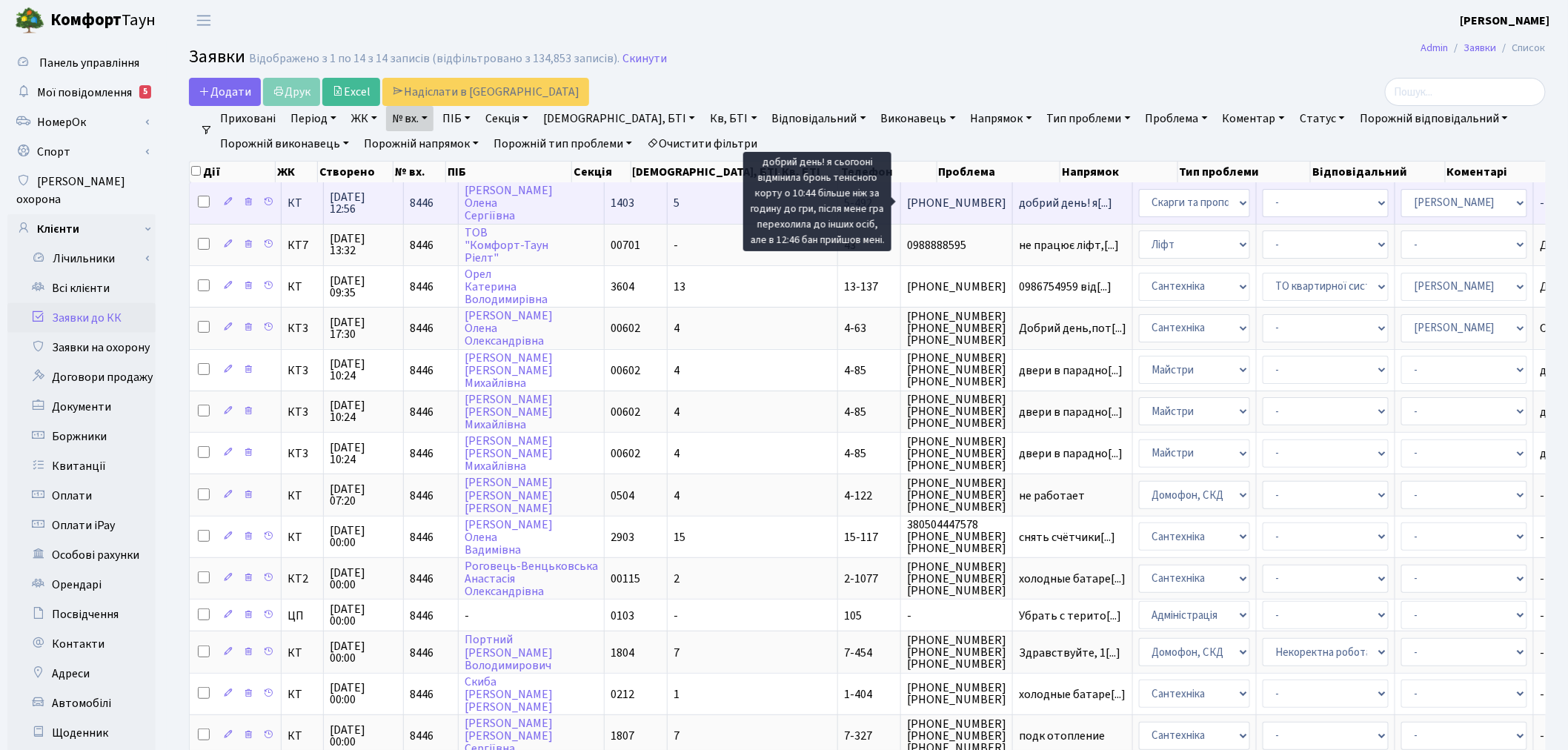
click at [1019, 205] on span "добрий день! я[...]" at bounding box center [1066, 203] width 93 height 16
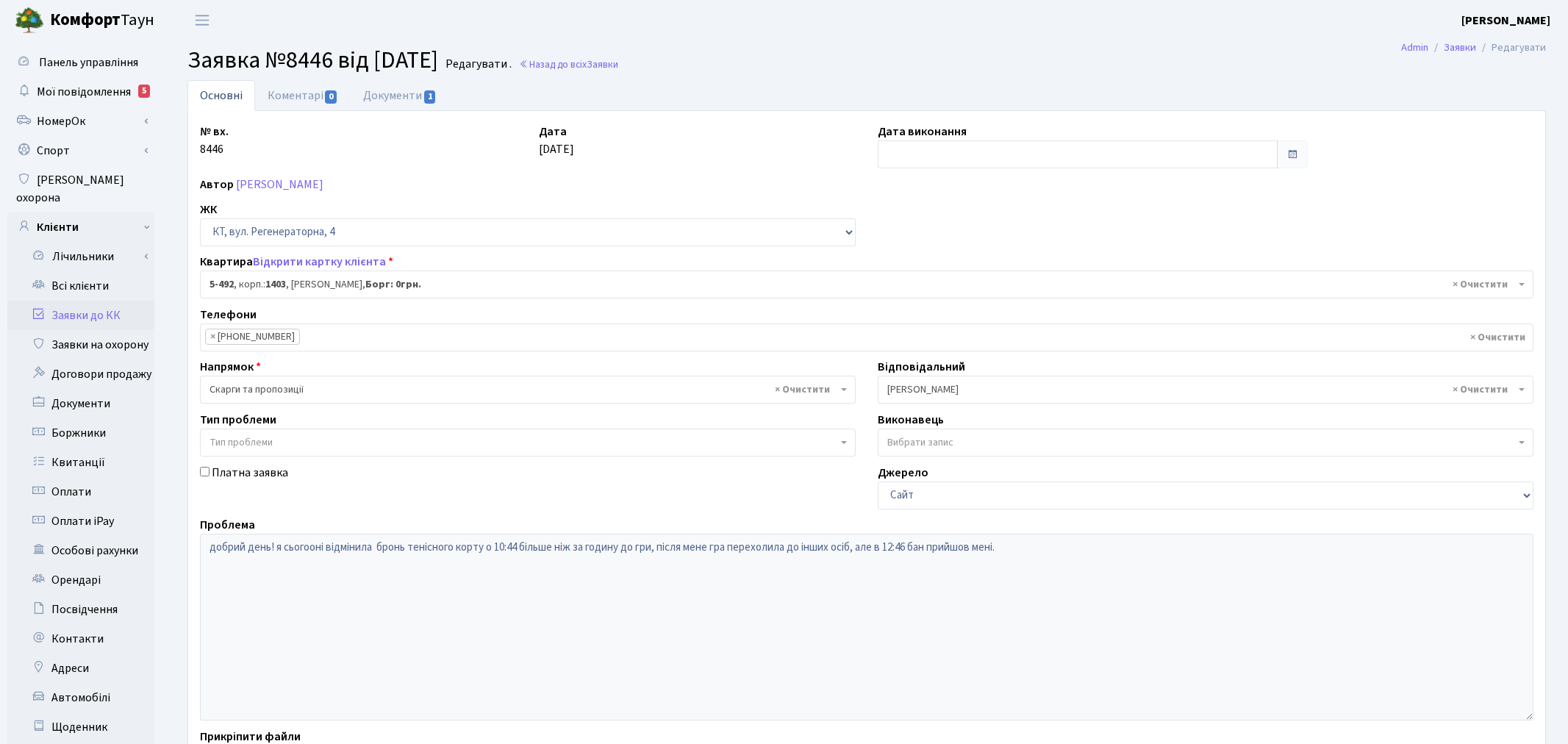
select select "2020"
click at [301, 98] on link "Коментарі 0" at bounding box center [303, 95] width 96 height 30
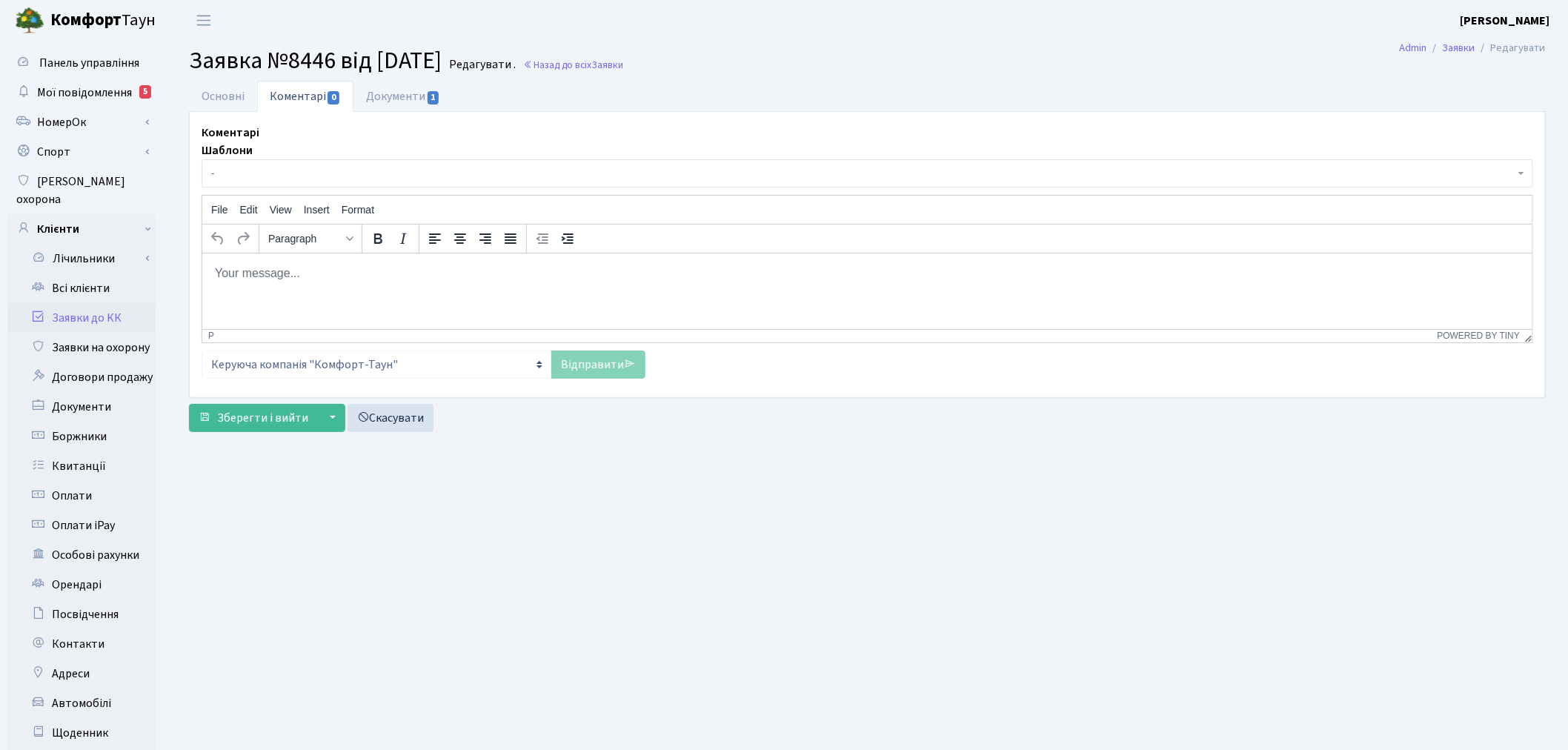
click at [340, 291] on html at bounding box center [867, 273] width 1330 height 40
click at [219, 90] on link "Основні" at bounding box center [223, 96] width 68 height 31
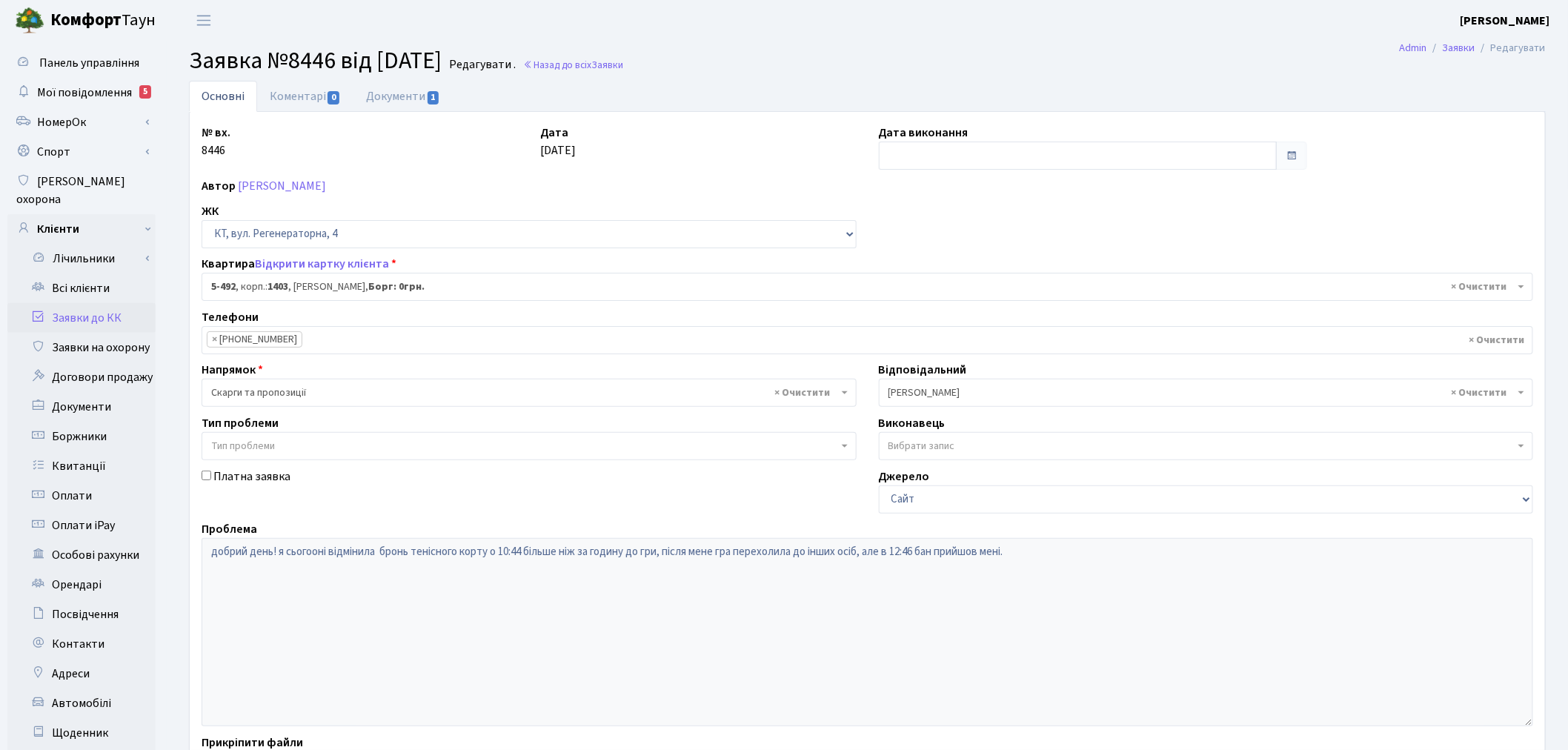
click at [181, 535] on div "Основні Коментарі 0 Документи 1 № вх. 8446 Дата 28.09.2025 Дата виконання Автор…" at bounding box center [867, 464] width 1380 height 766
click at [331, 89] on link "Коментарі 0" at bounding box center [305, 96] width 96 height 31
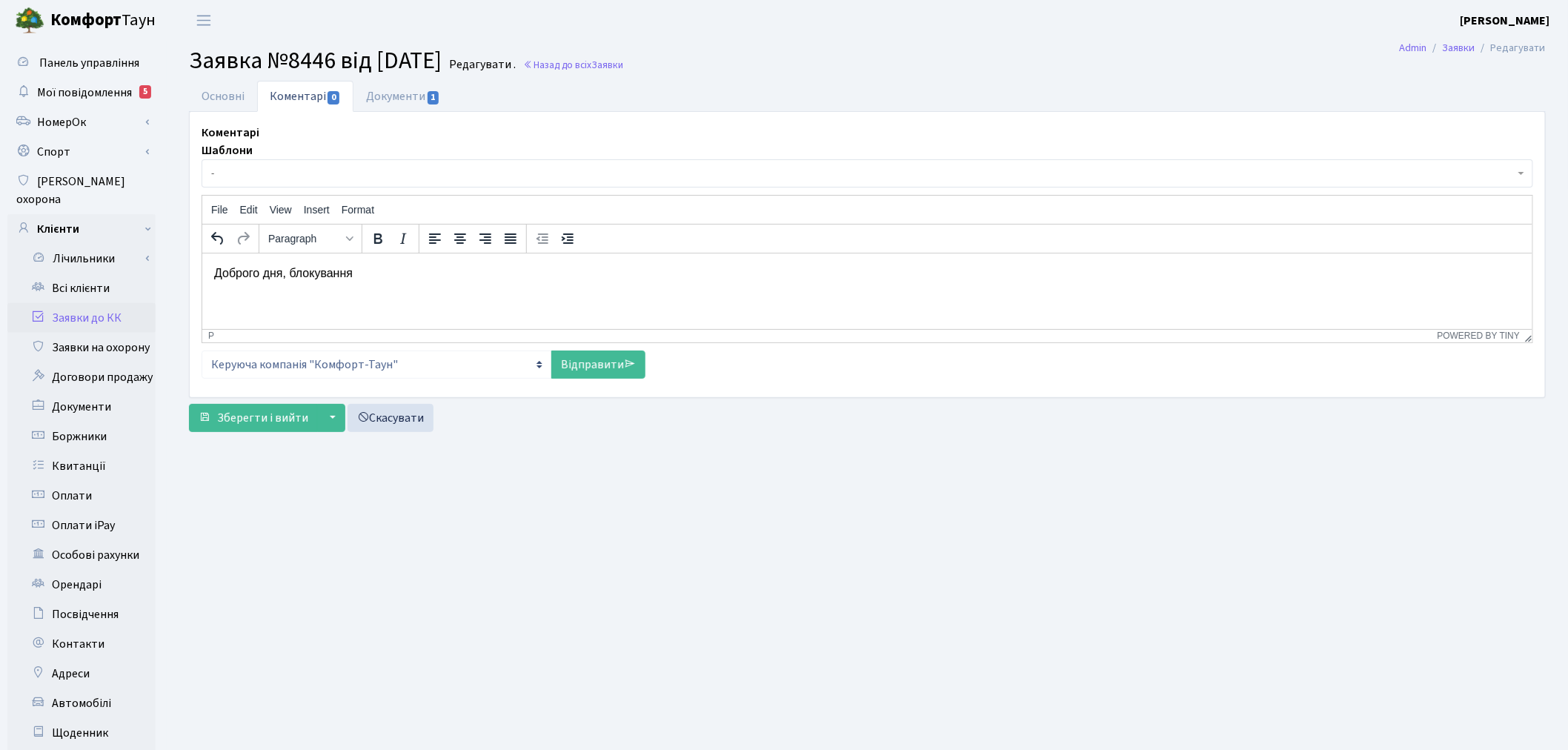
click at [440, 286] on html "Доброго дня, блокування" at bounding box center [867, 273] width 1330 height 40
drag, startPoint x: 434, startPoint y: 271, endPoint x: 403, endPoint y: 538, distance: 268.8
click at [202, 283] on html "Доброго дня, блокування" at bounding box center [867, 273] width 1330 height 40
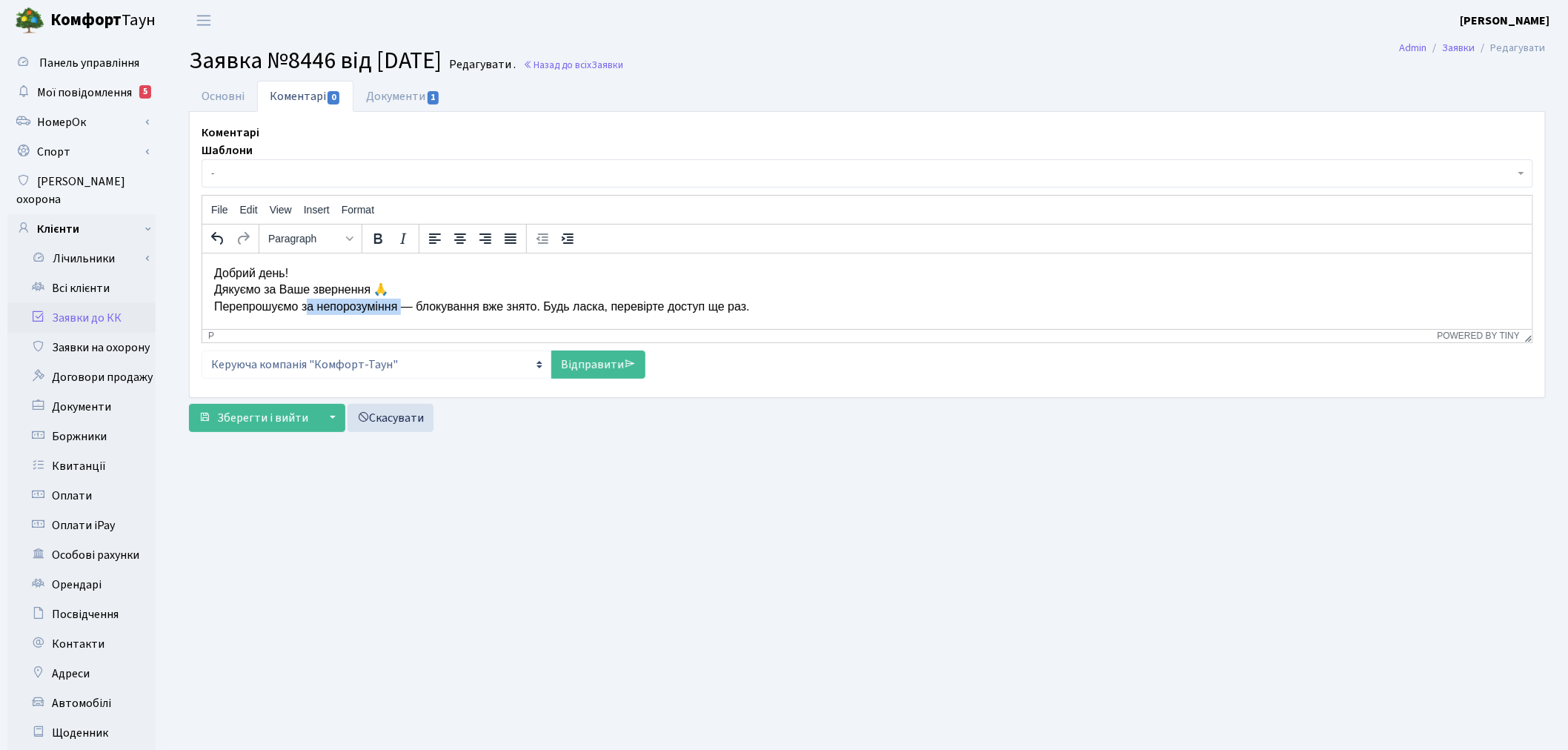
drag, startPoint x: 397, startPoint y: 305, endPoint x: 301, endPoint y: 309, distance: 96.1
click at [301, 309] on p "Добрий день! Дякуємо за Ваше звернення 🙏 Перепрошуємо за непорозуміння — блокув…" at bounding box center [867, 289] width 1307 height 49
click at [577, 358] on link "Відправити" at bounding box center [598, 365] width 94 height 28
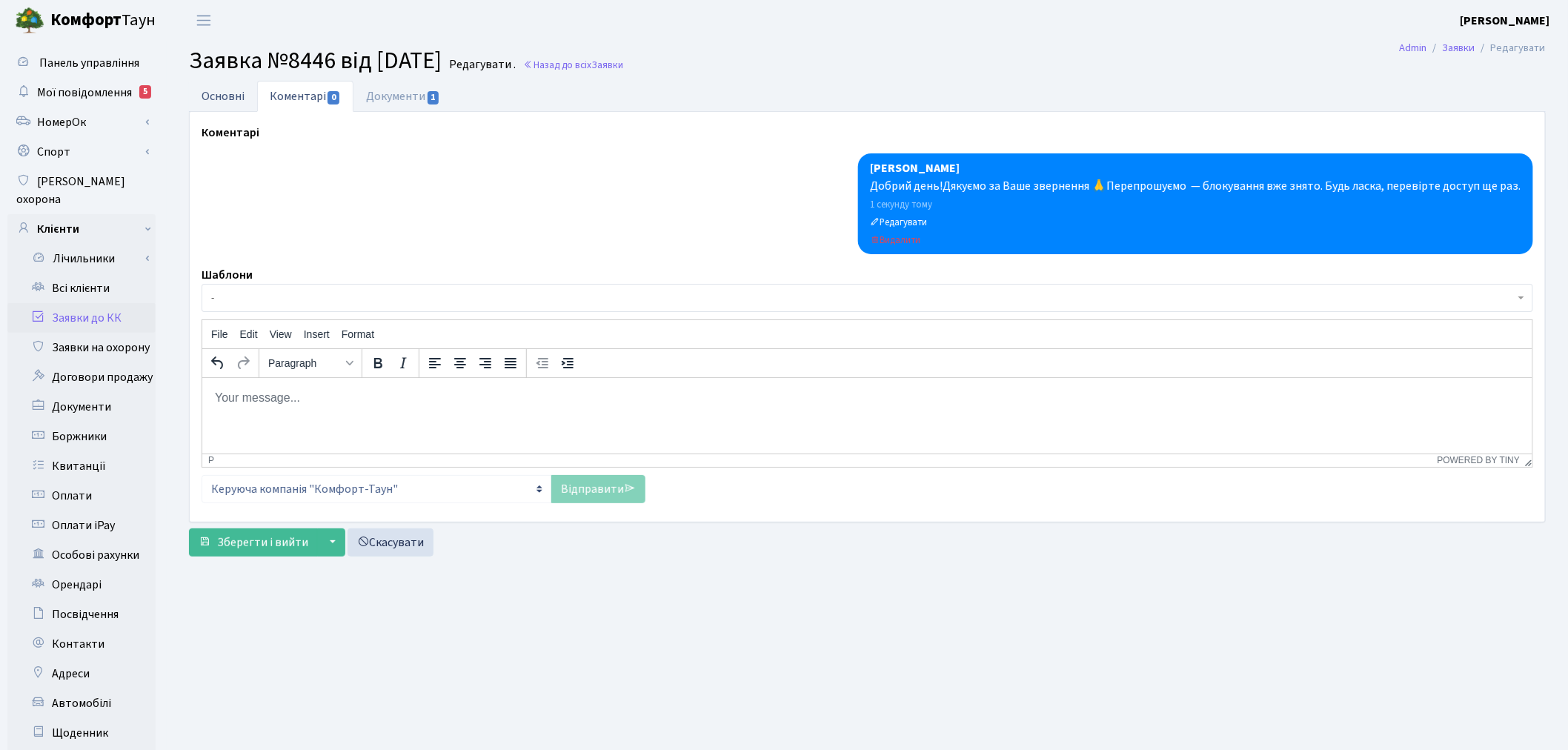
click at [238, 104] on link "Основні" at bounding box center [223, 96] width 68 height 31
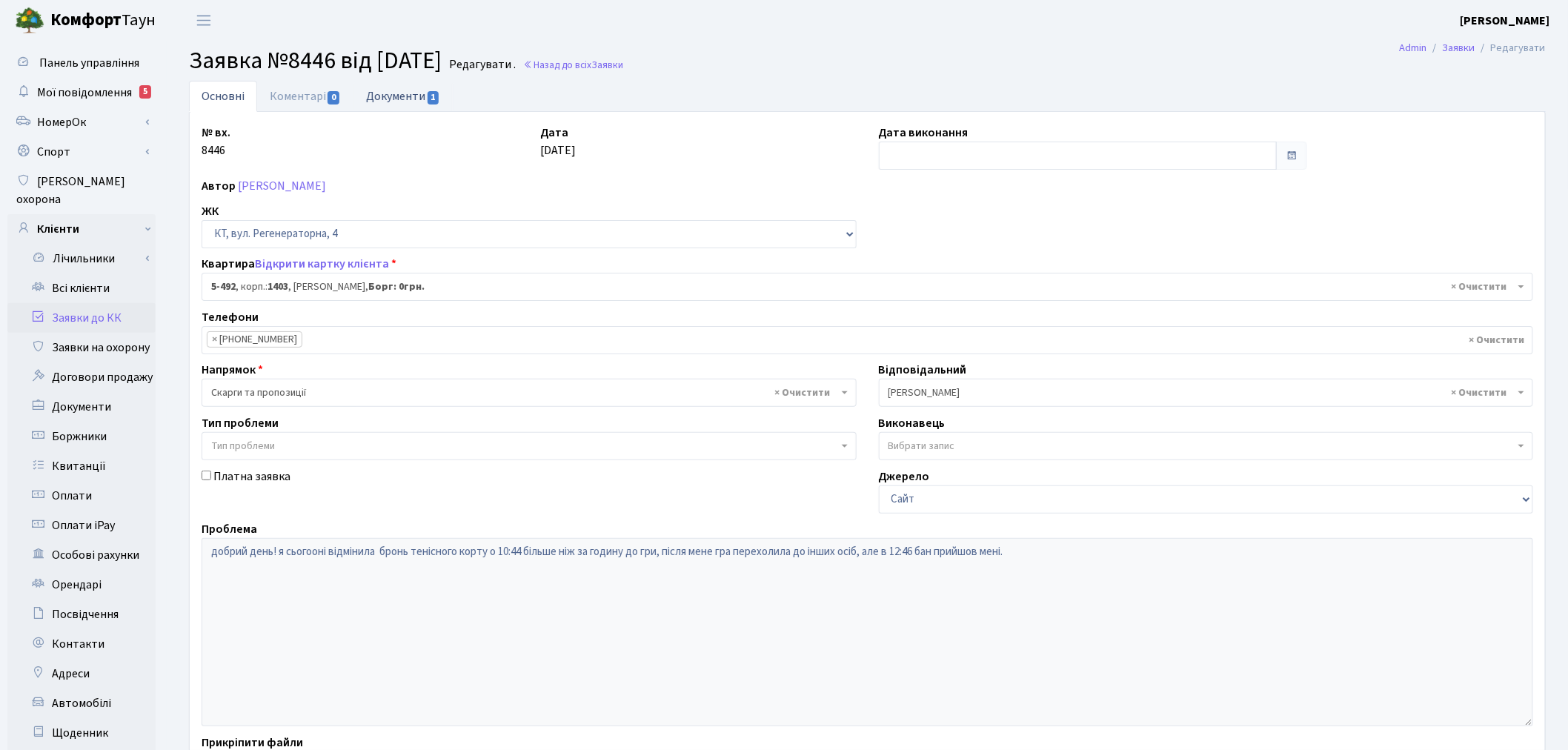
click at [412, 101] on link "Документи 1" at bounding box center [403, 96] width 99 height 31
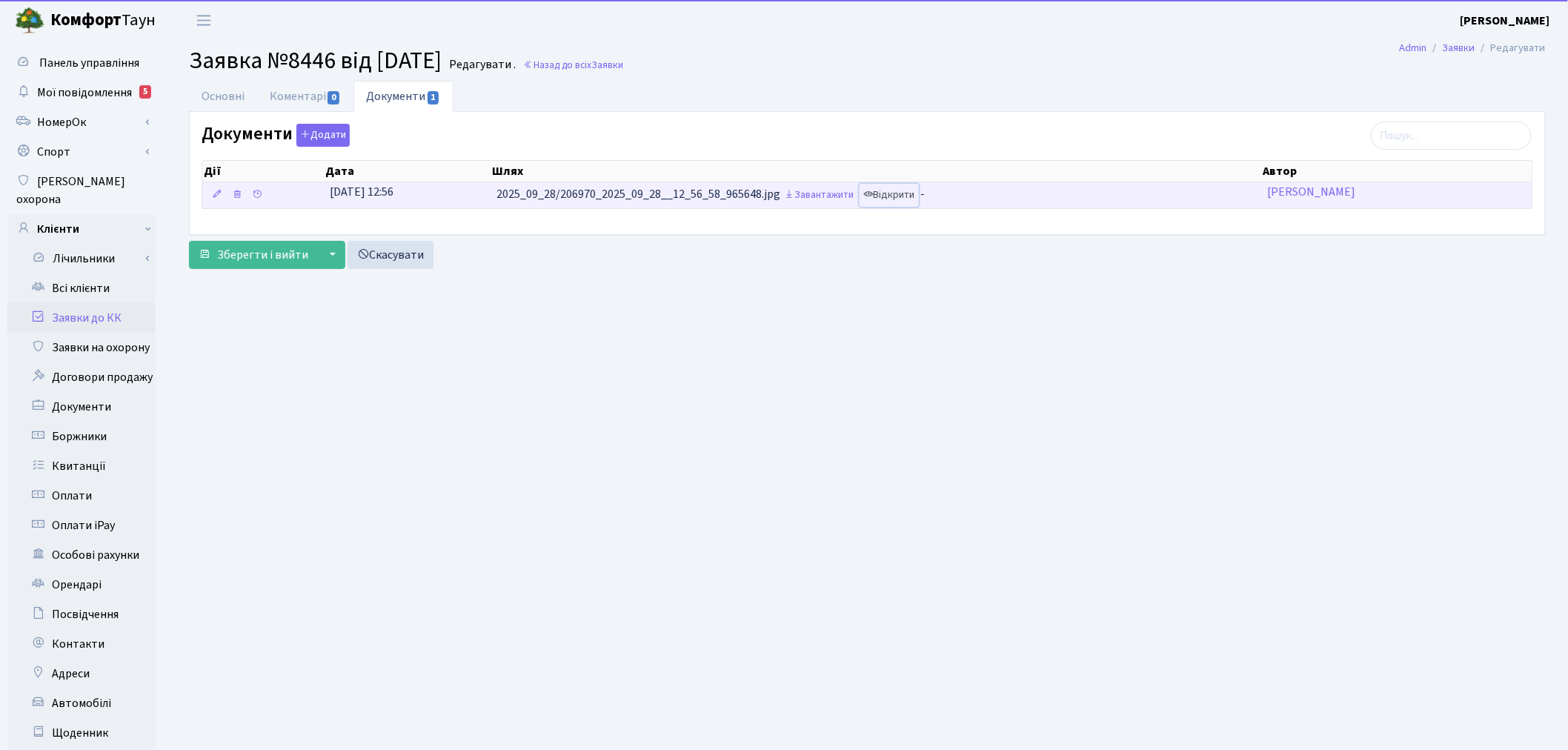
click at [887, 190] on link "Відкрити" at bounding box center [889, 195] width 59 height 23
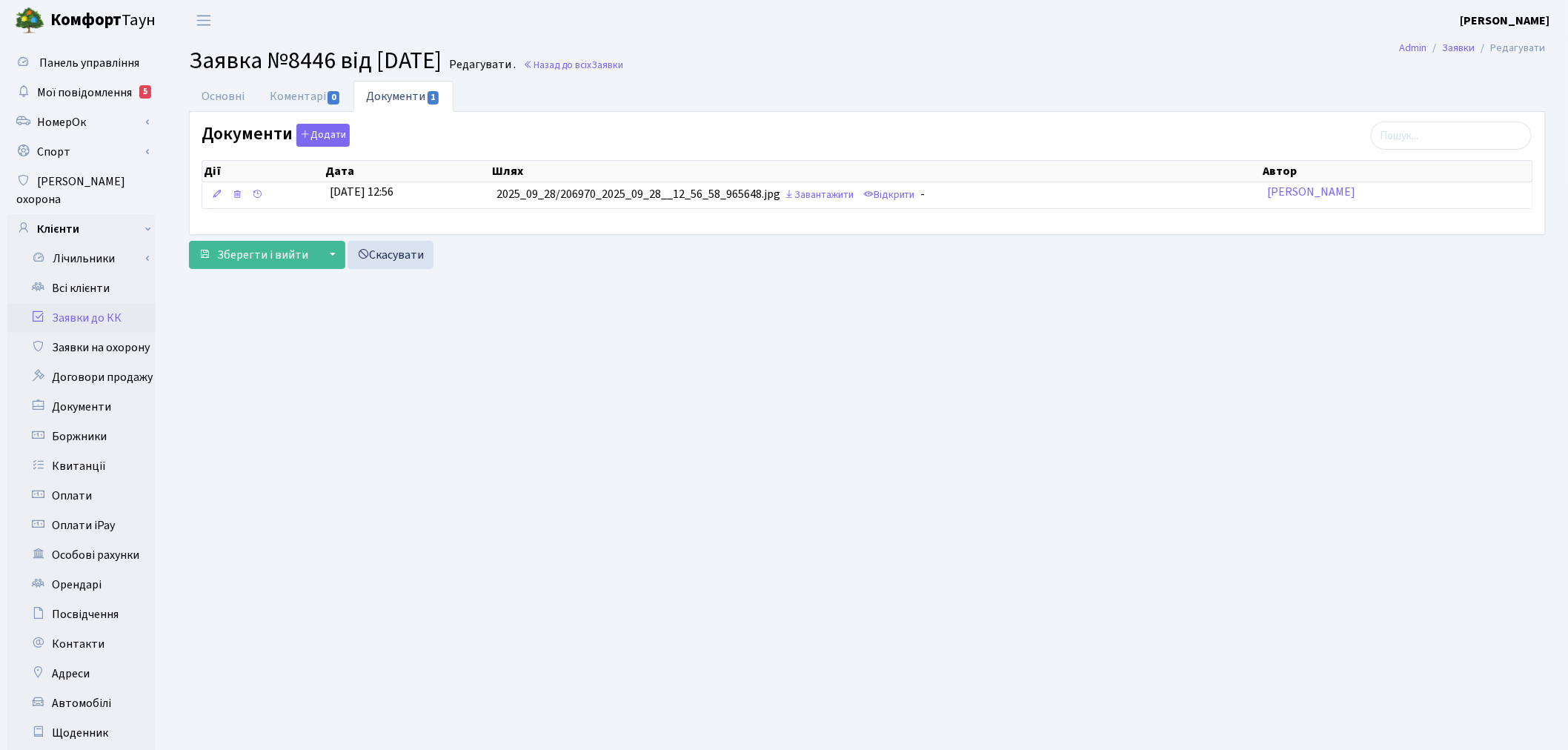
click at [176, 95] on div "Основні Коментарі 0 Документи 1 № вх. 8446 Дата 28.09.2025 Дата виконання Автор…" at bounding box center [867, 178] width 1401 height 195
click at [188, 91] on div "Основні Коментарі 0 Документи 1 № вх. 8446 Дата 28.09.2025 Дата виконання Автор…" at bounding box center [867, 178] width 1380 height 195
click at [211, 92] on link "Основні" at bounding box center [223, 96] width 68 height 31
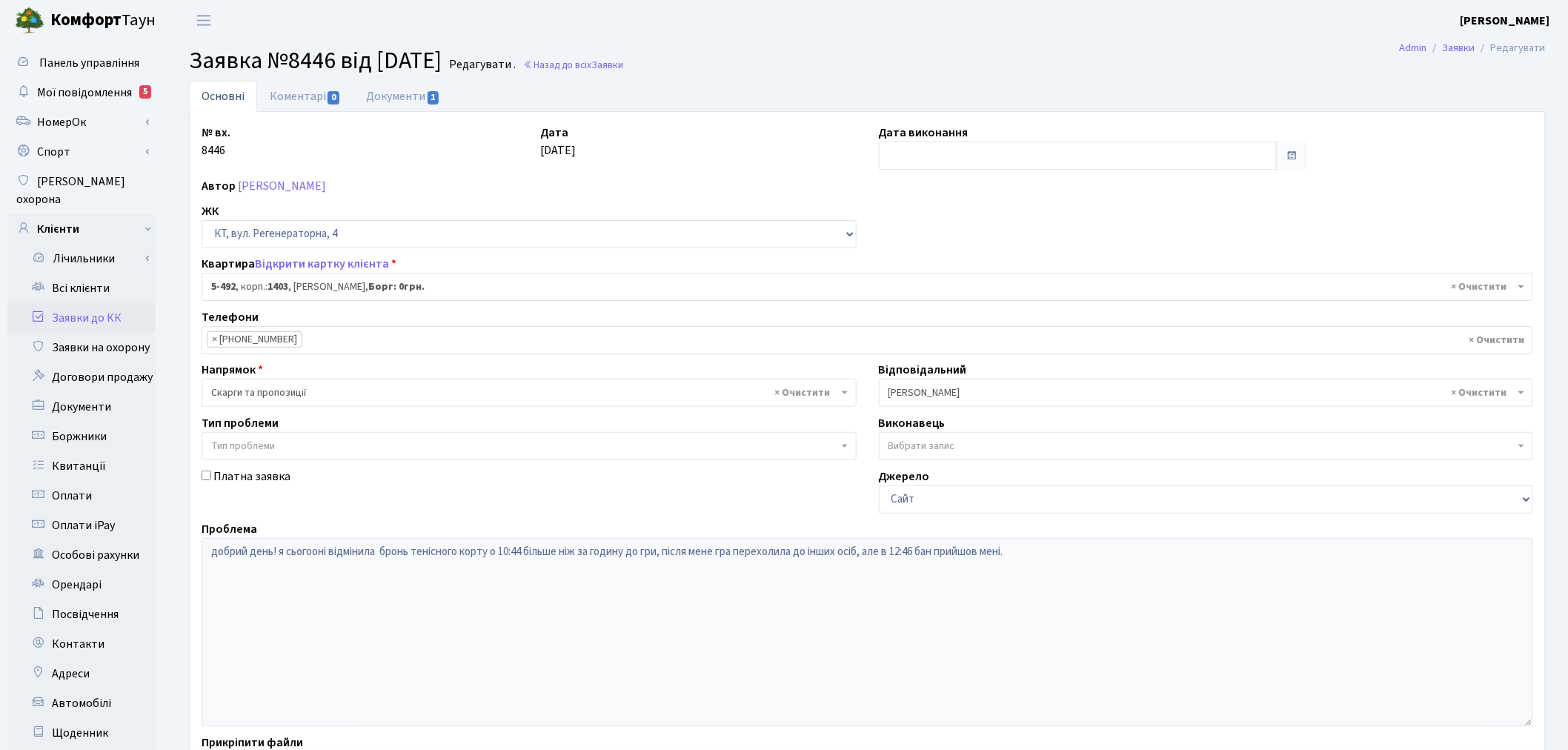
click at [113, 303] on link "Заявки до КК" at bounding box center [82, 318] width 148 height 30
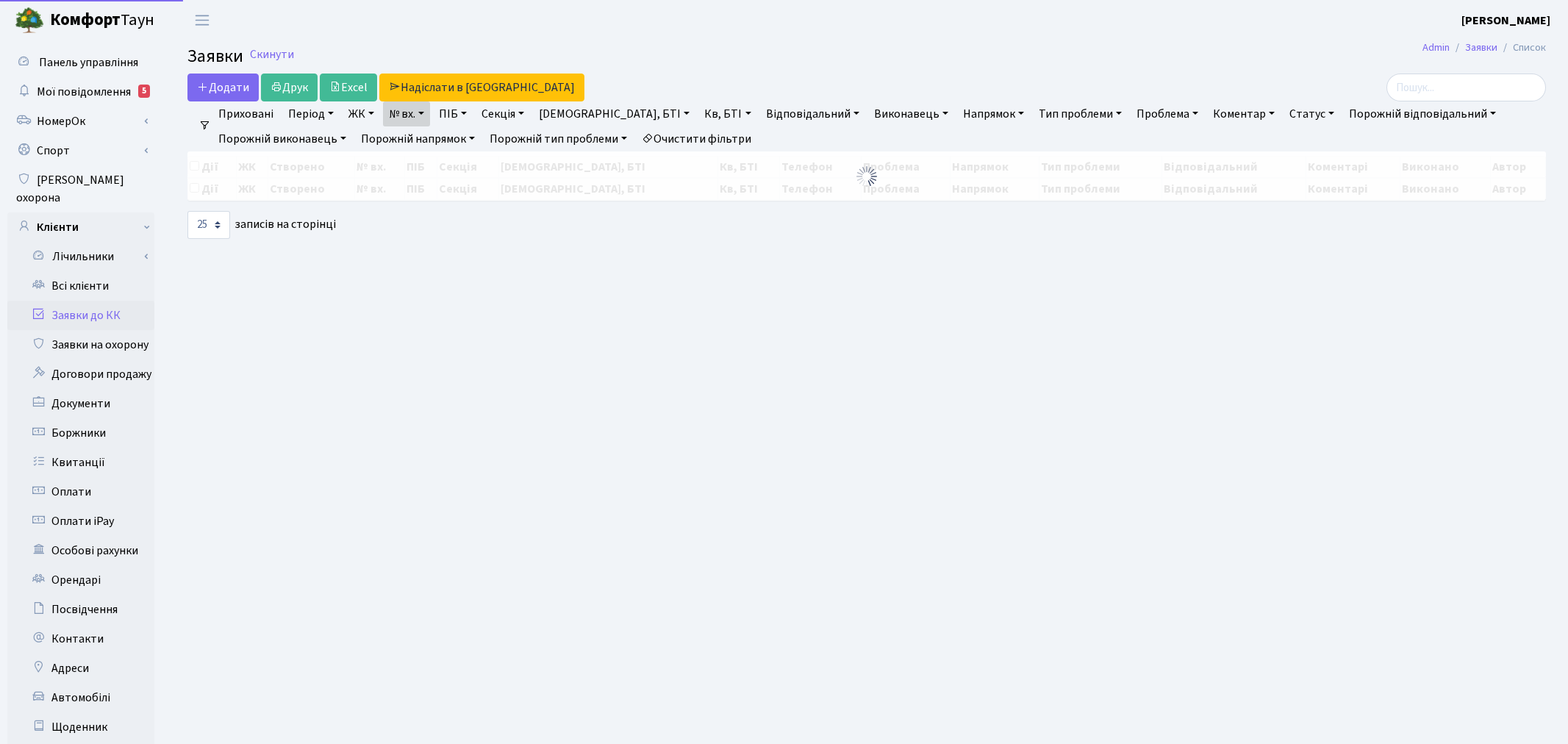
select select "25"
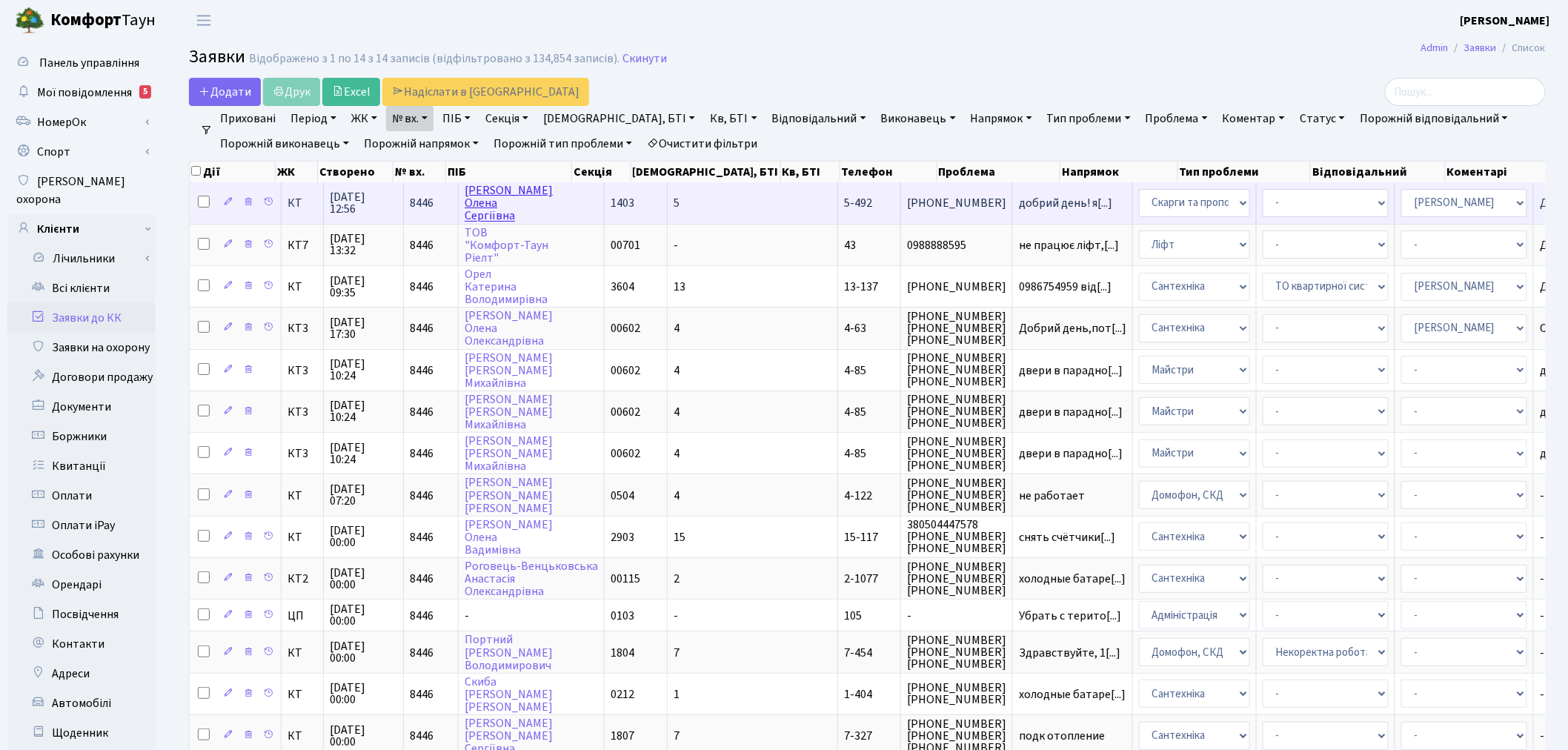
click at [496, 199] on link "[PERSON_NAME]" at bounding box center [508, 203] width 88 height 42
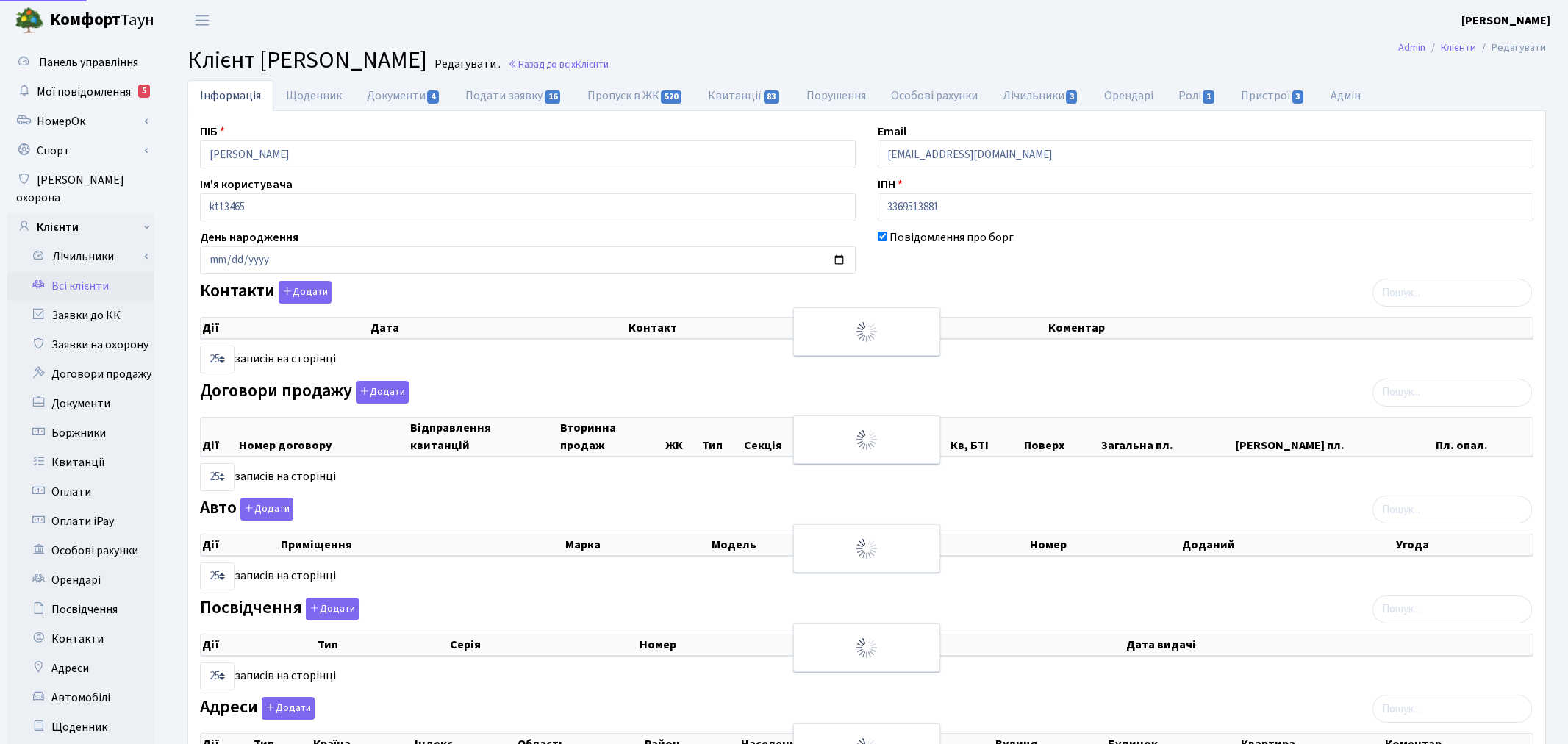
select select "25"
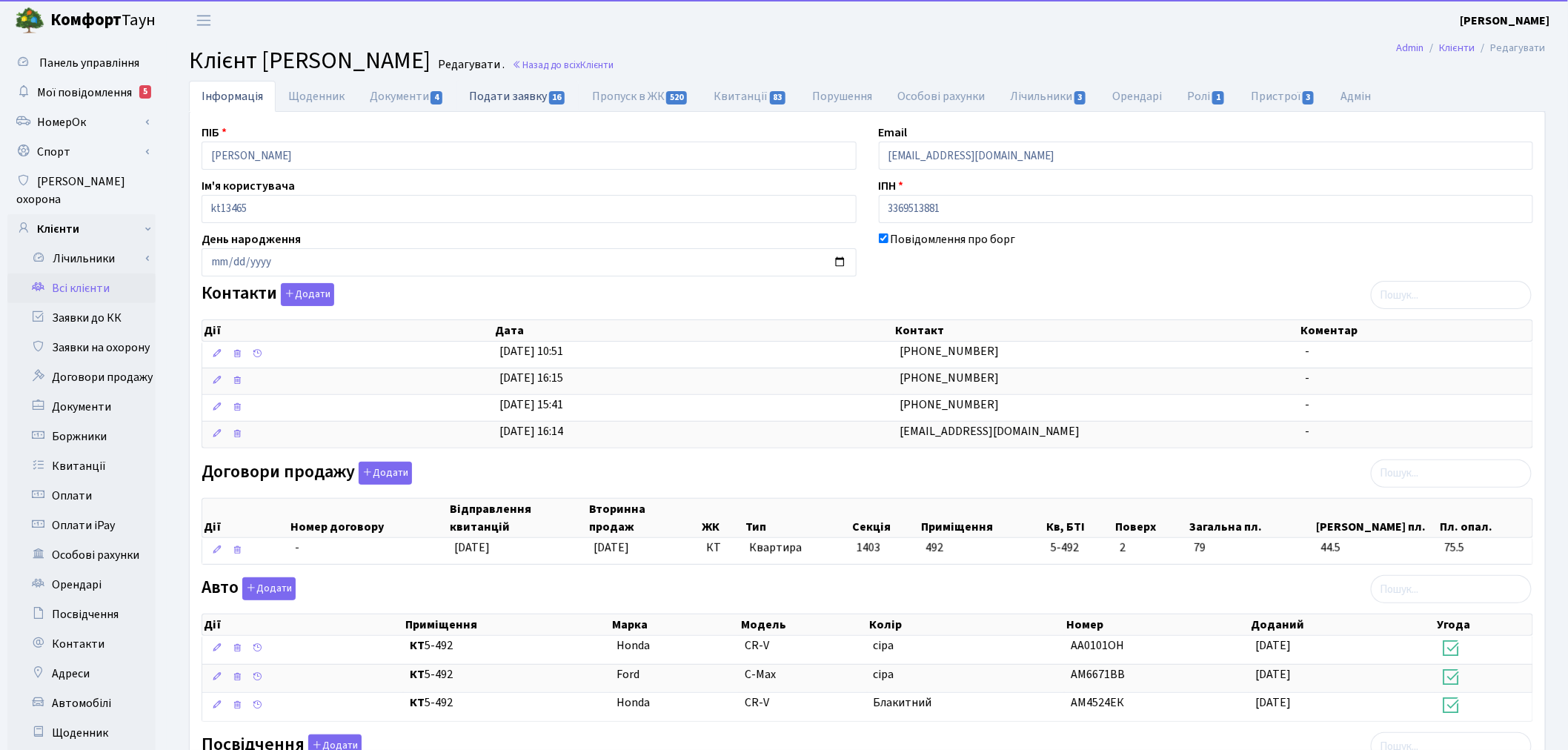
click at [527, 101] on link "Подати заявку 16" at bounding box center [518, 96] width 123 height 31
select select "25"
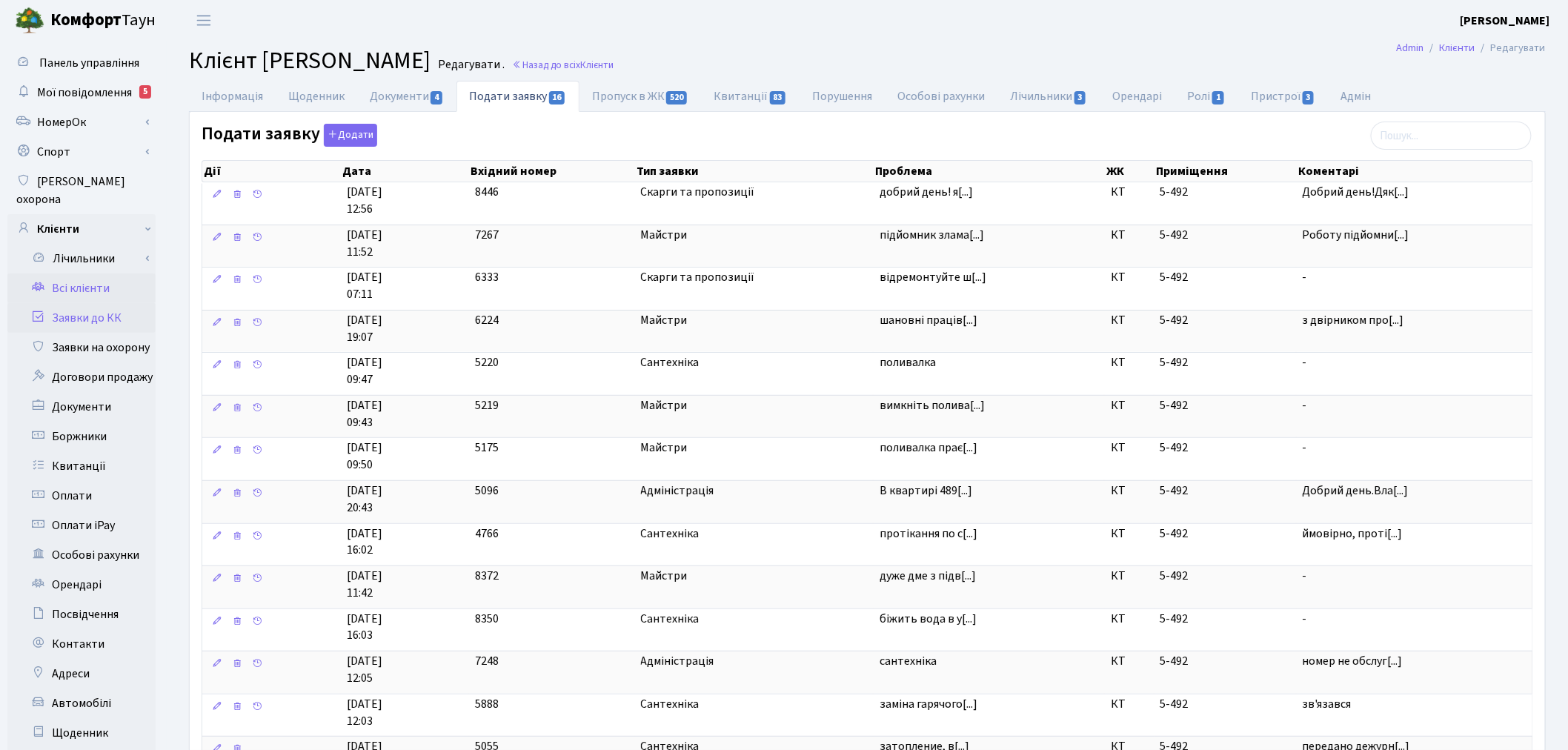
click at [117, 303] on link "Заявки до КК" at bounding box center [82, 318] width 148 height 30
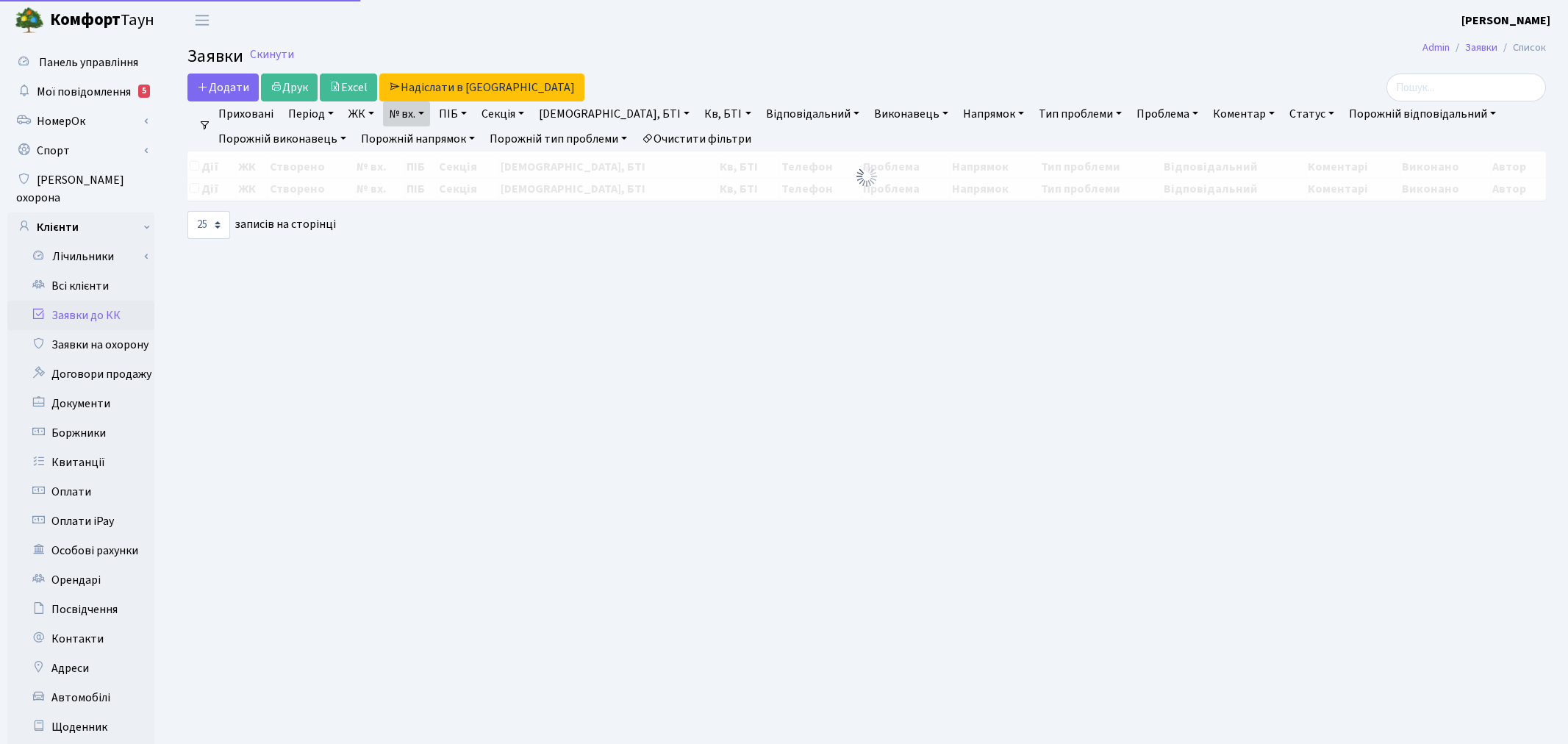
select select "25"
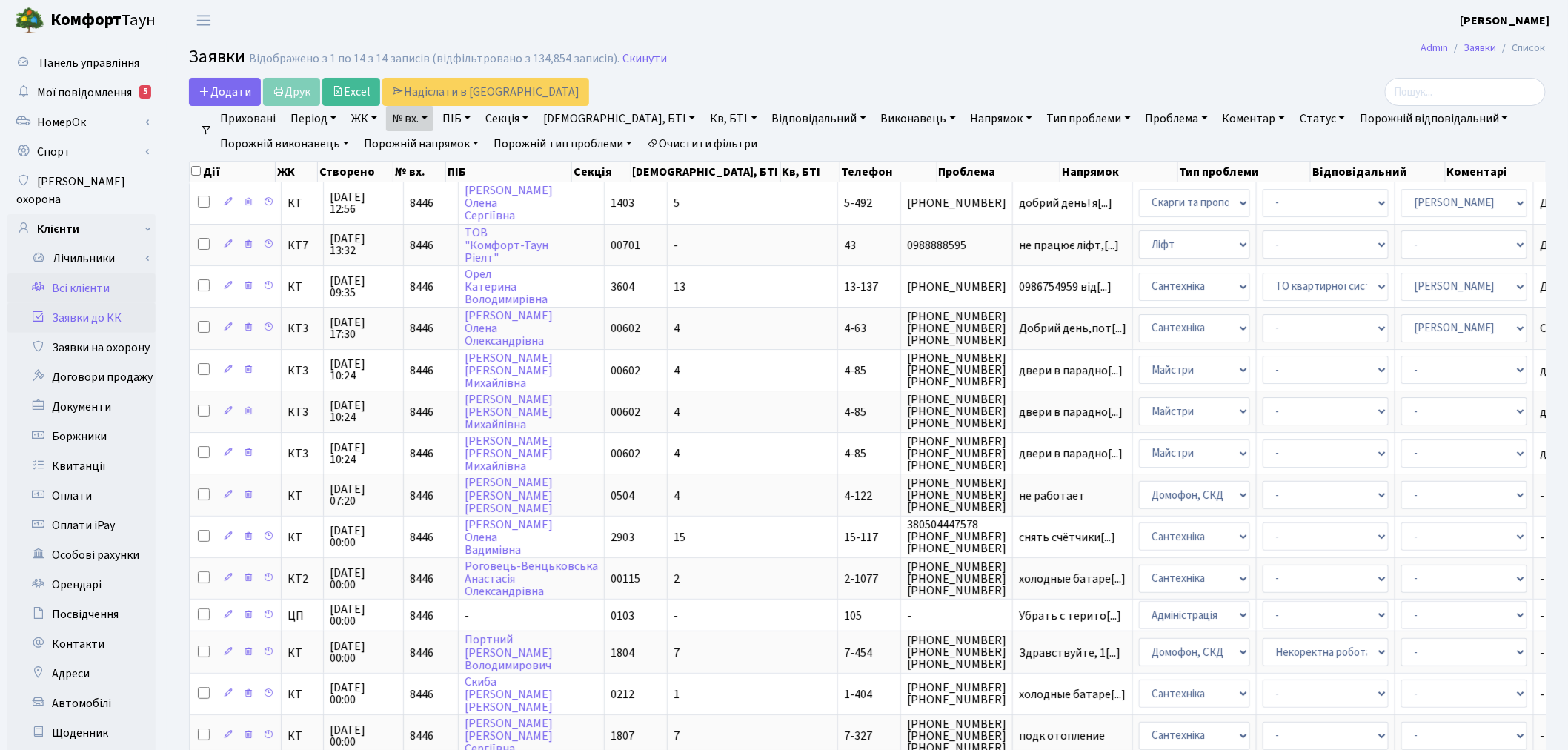
click at [108, 274] on link "Всі клієнти" at bounding box center [82, 289] width 148 height 30
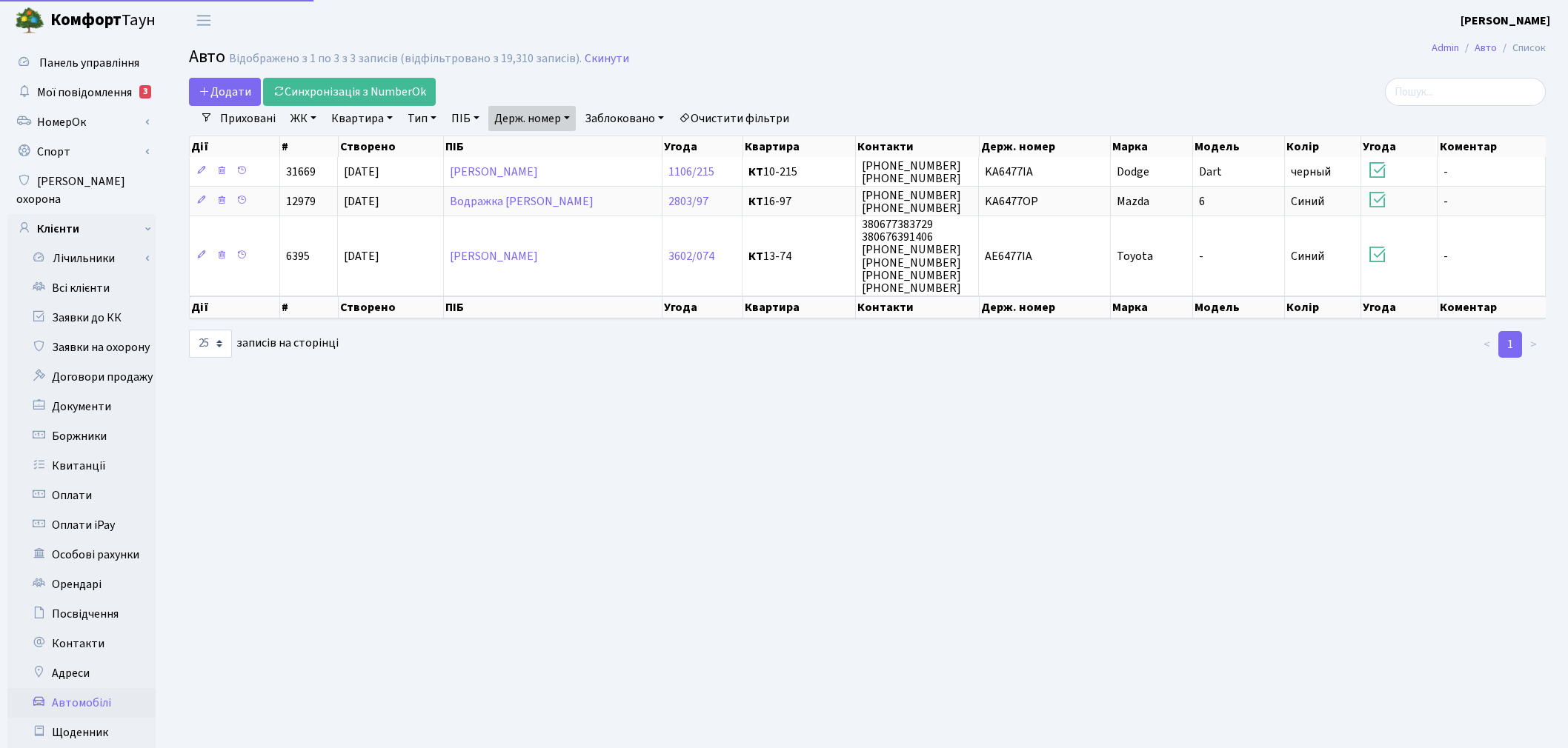
select select "25"
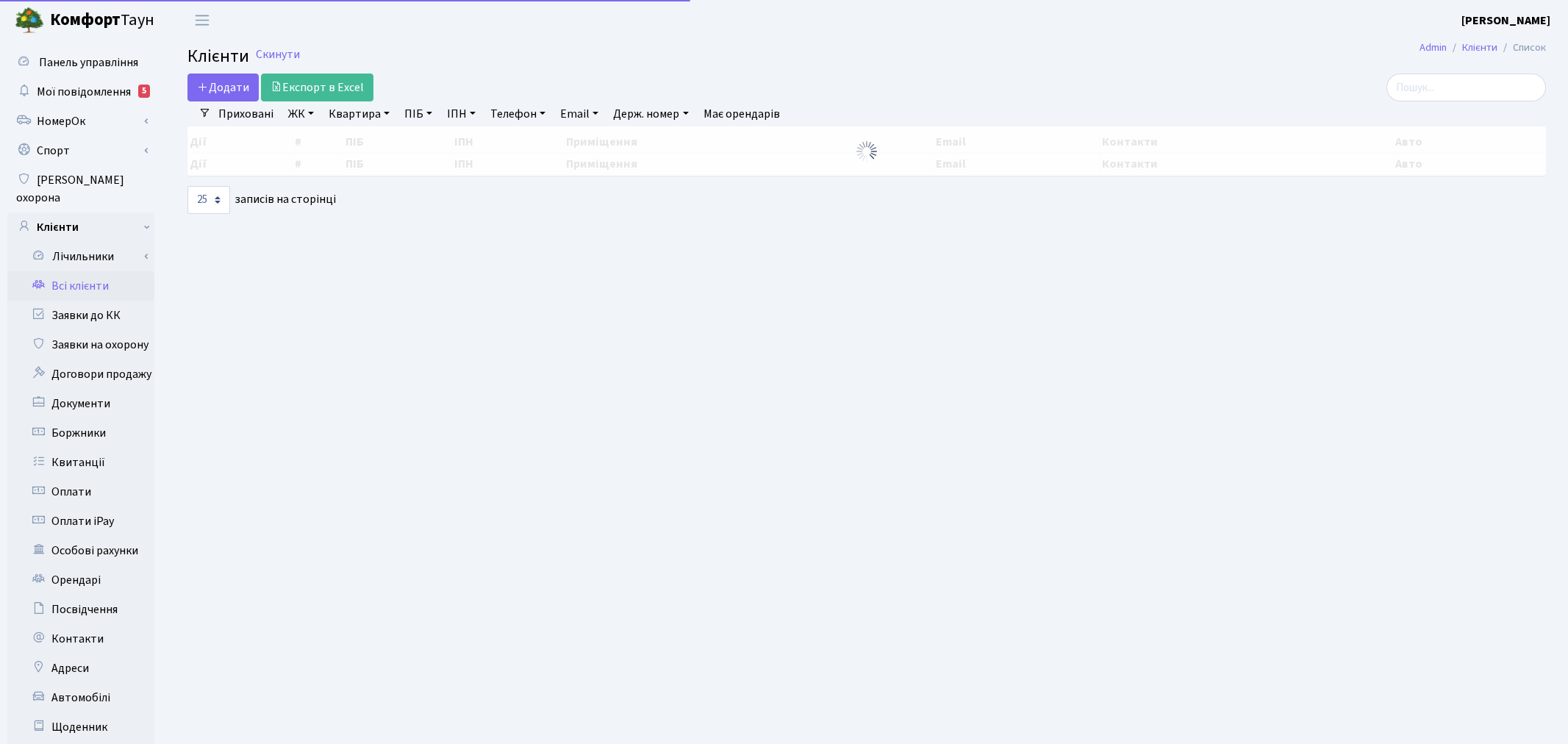
select select "25"
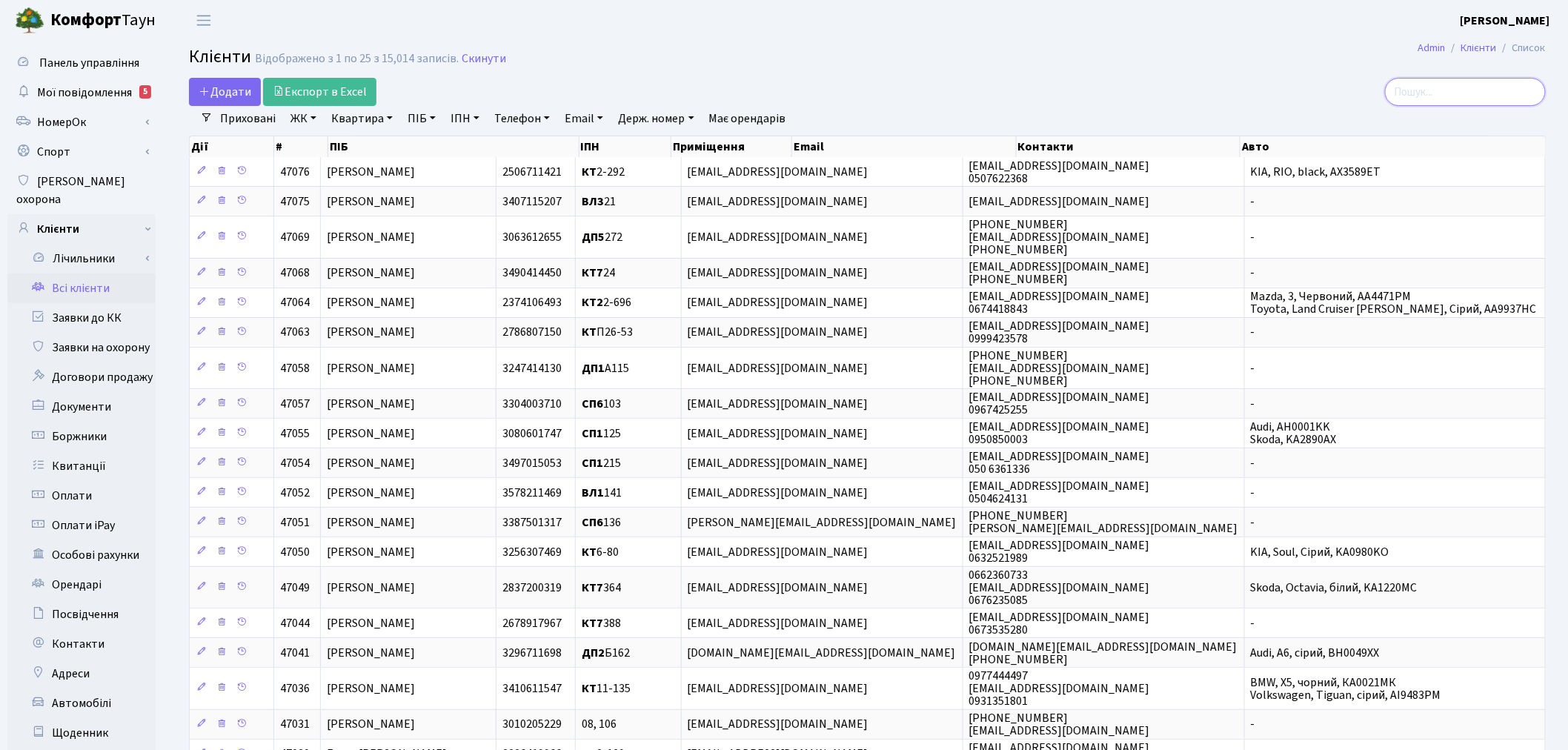
click at [1483, 85] on input "search" at bounding box center [1466, 92] width 161 height 28
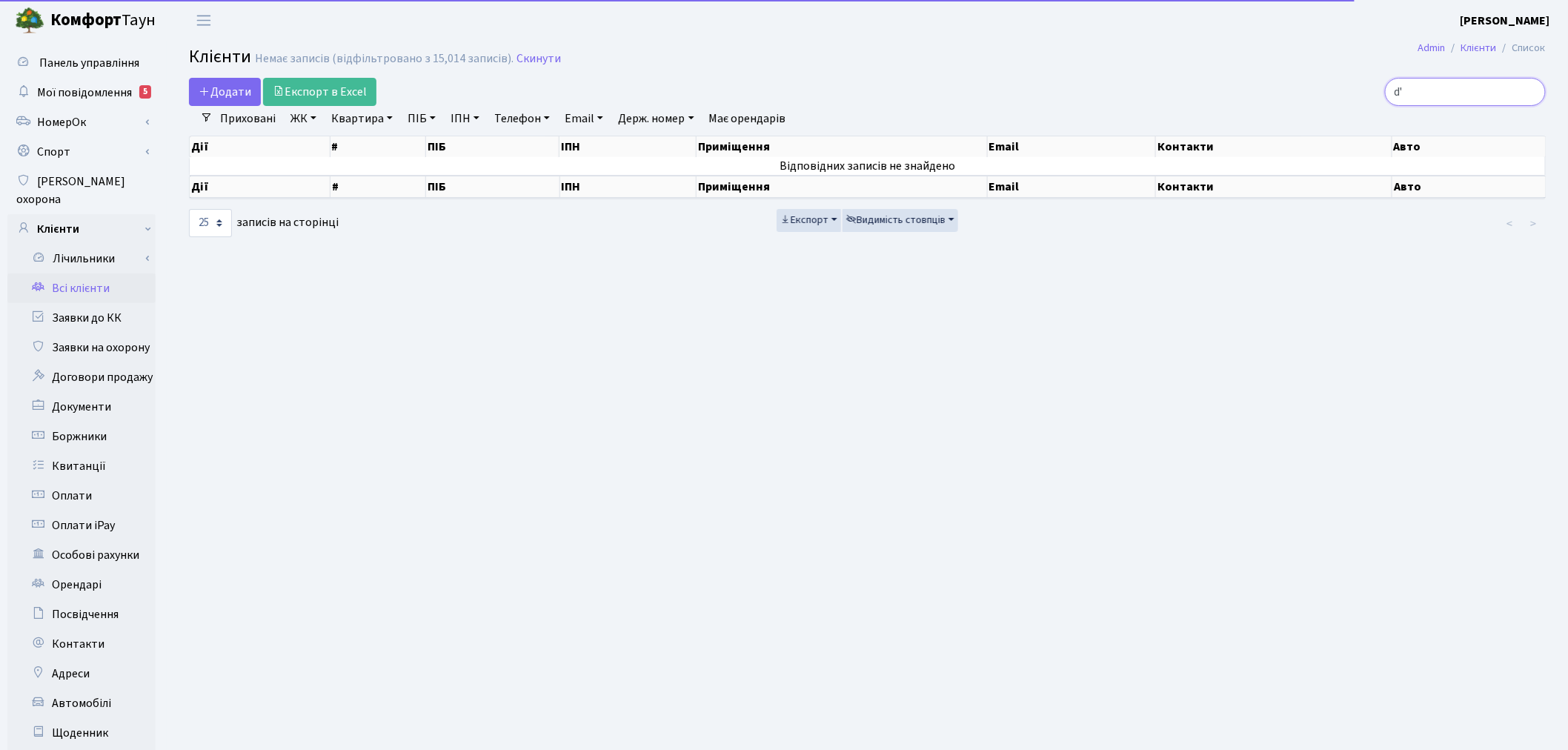
type input "d"
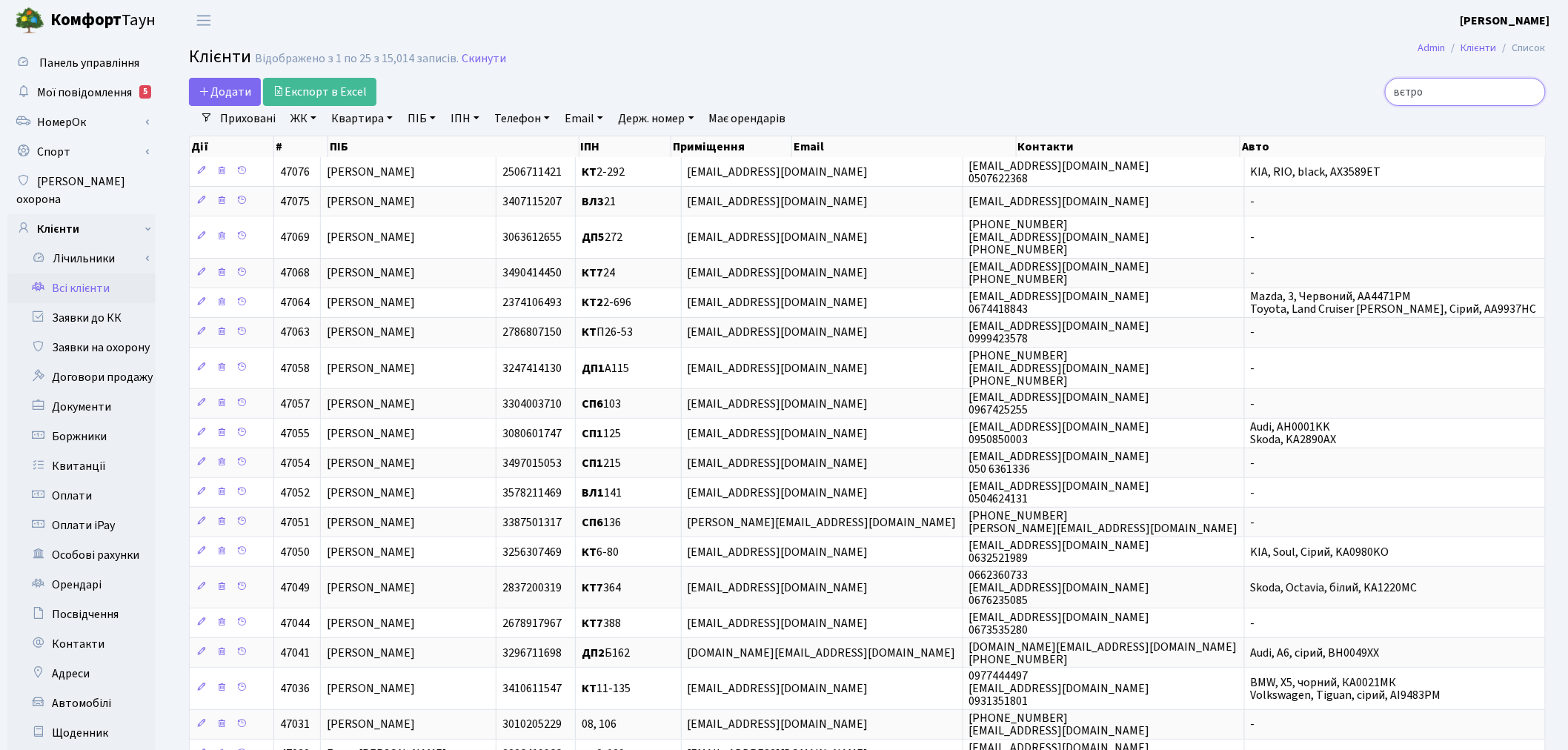
type input "вєтро"
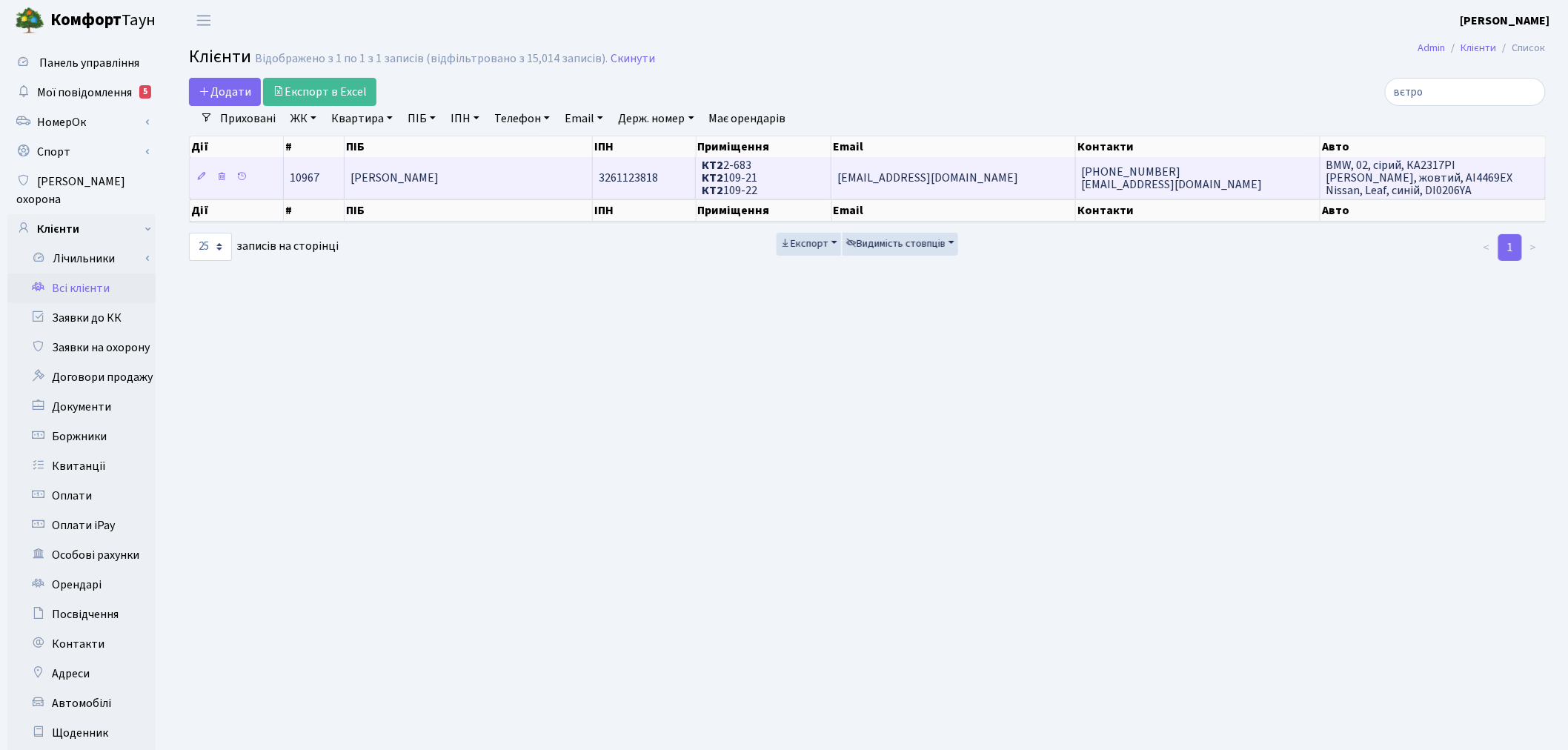
click at [960, 173] on span "[EMAIL_ADDRESS][DOMAIN_NAME]" at bounding box center [928, 178] width 181 height 16
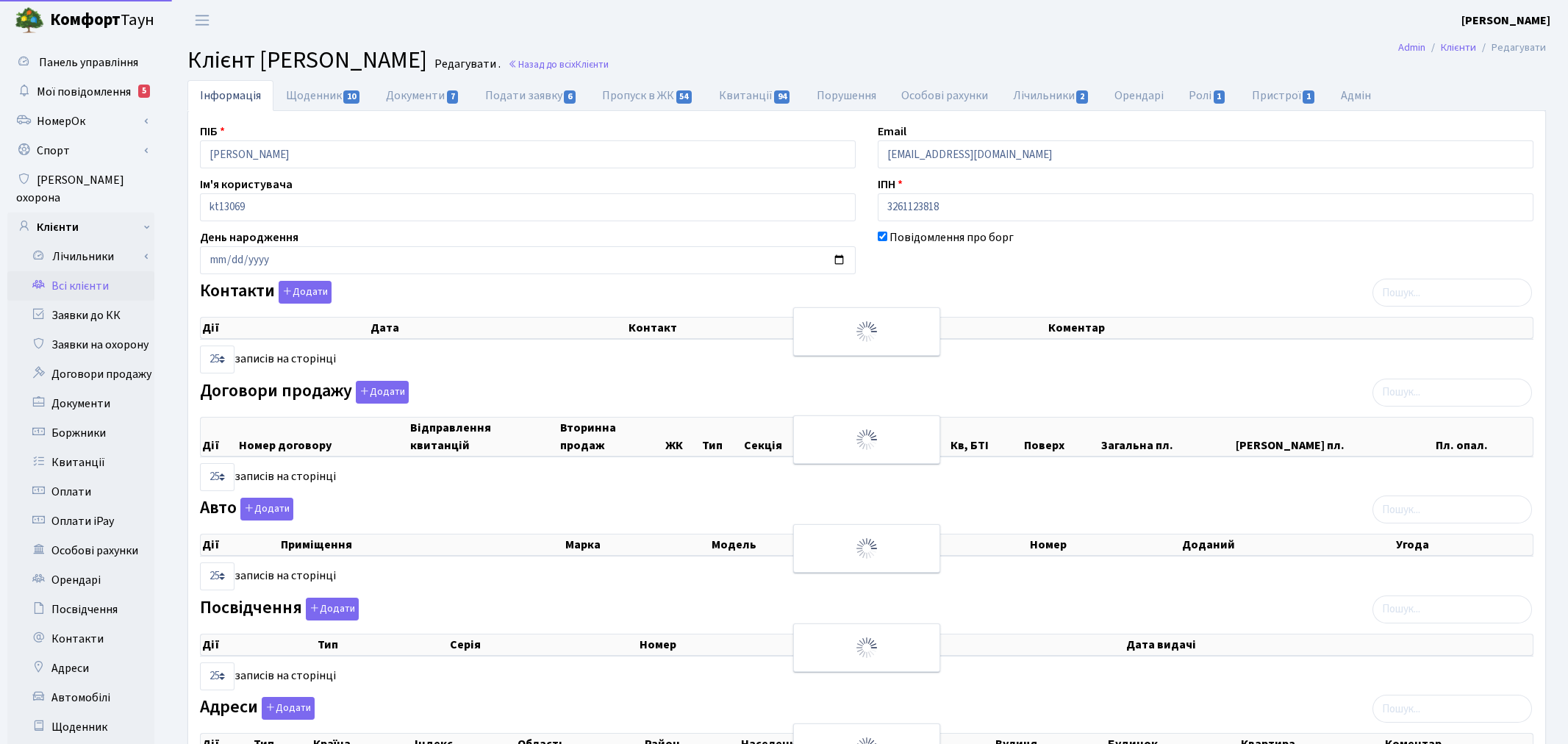
select select "25"
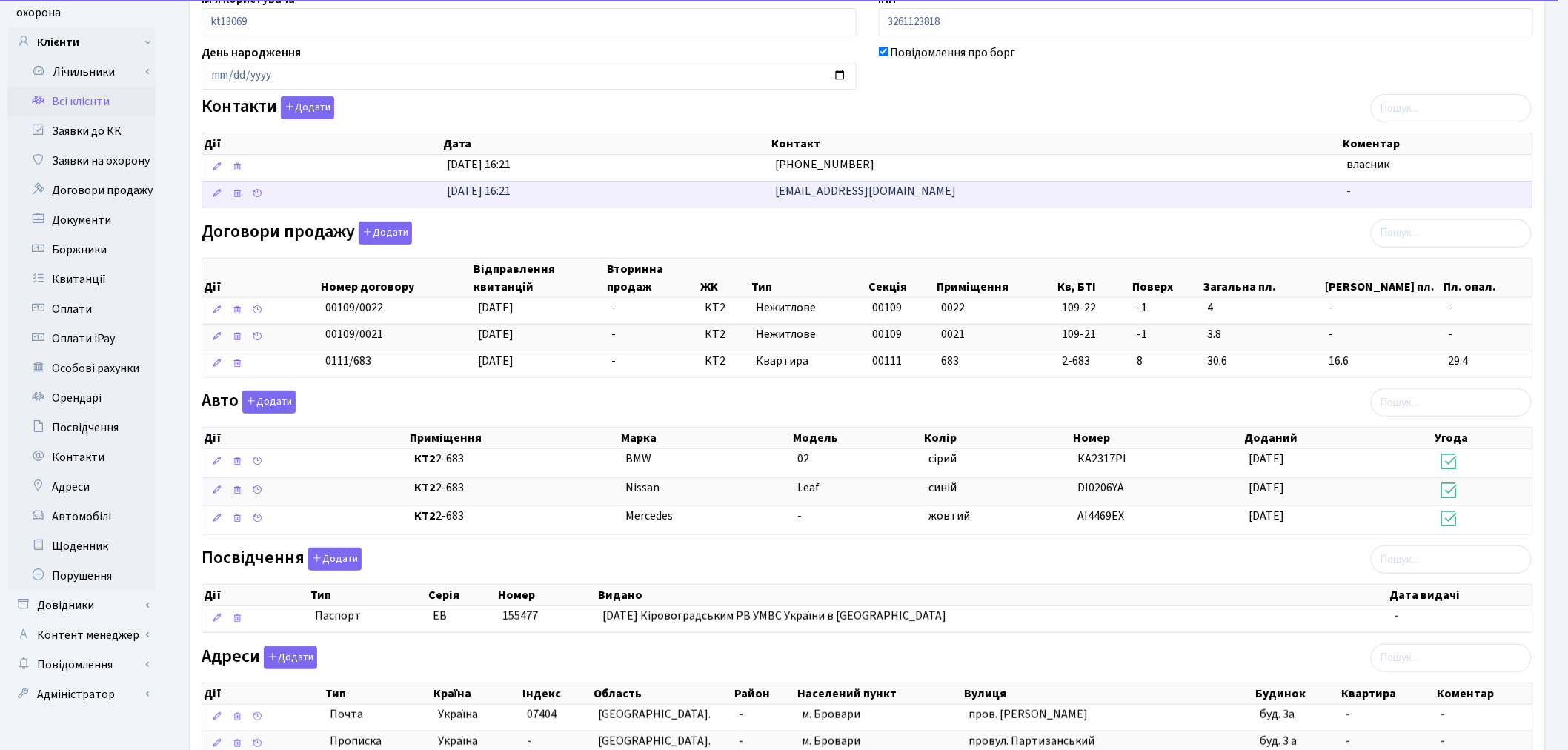
scroll to position [247, 0]
